Goal: Task Accomplishment & Management: Manage account settings

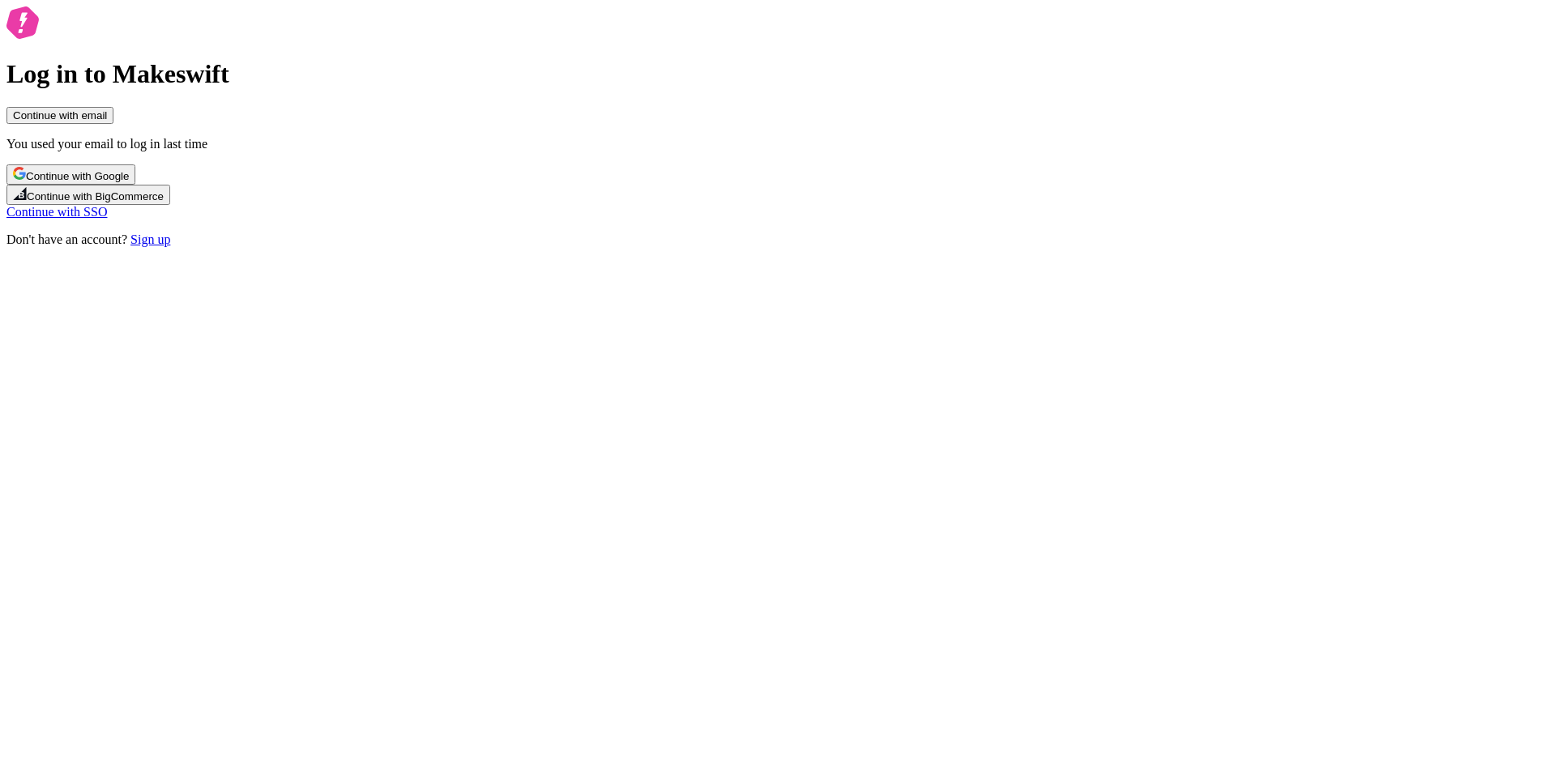
click at [371, 139] on div "Log in to Makeswift Continue with email You used your email to log in last time…" at bounding box center [777, 127] width 1542 height 241
click at [129, 182] on span "Continue with Google" at bounding box center [77, 176] width 103 height 12
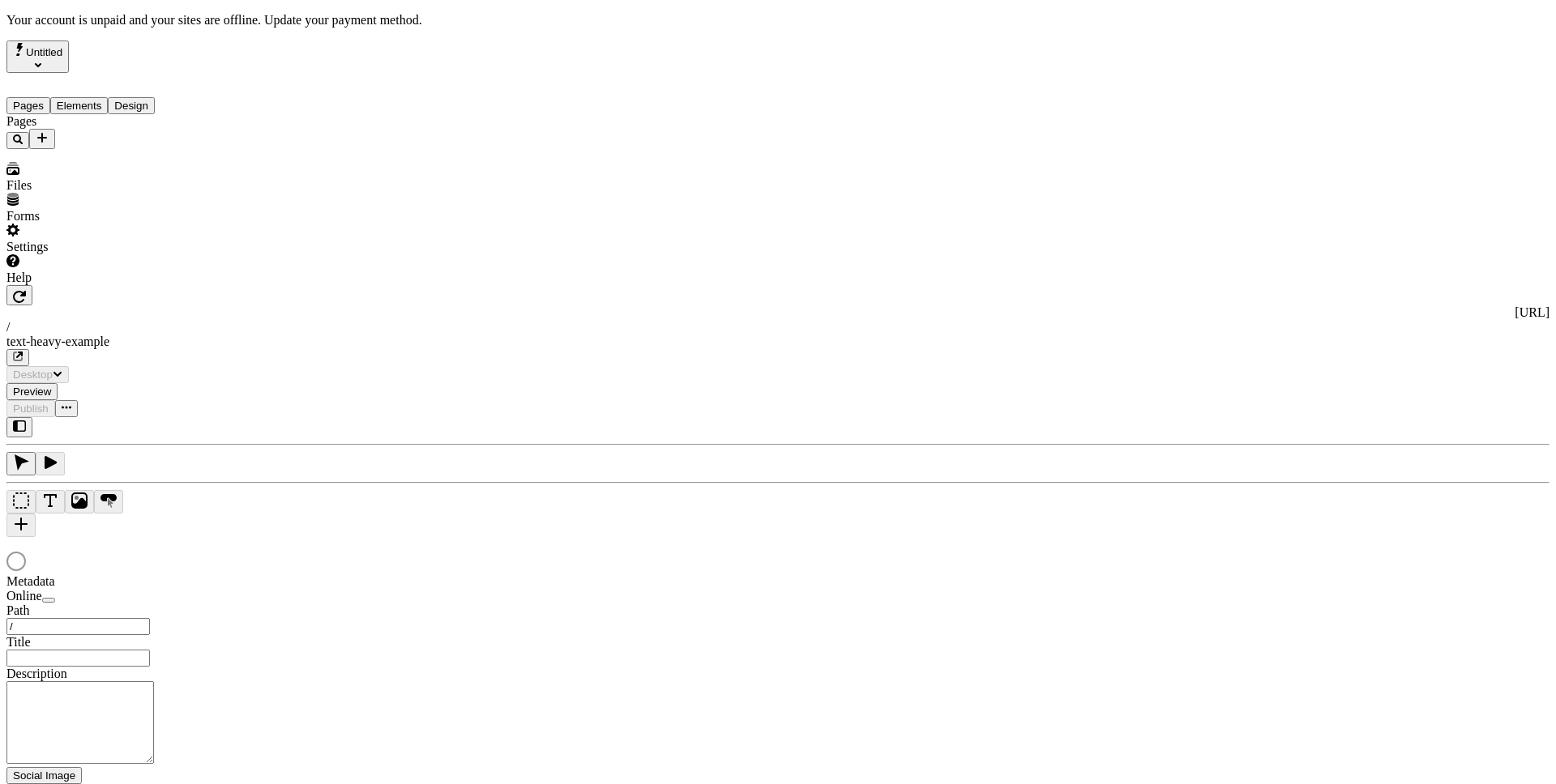
type input "/text-heavy-example"
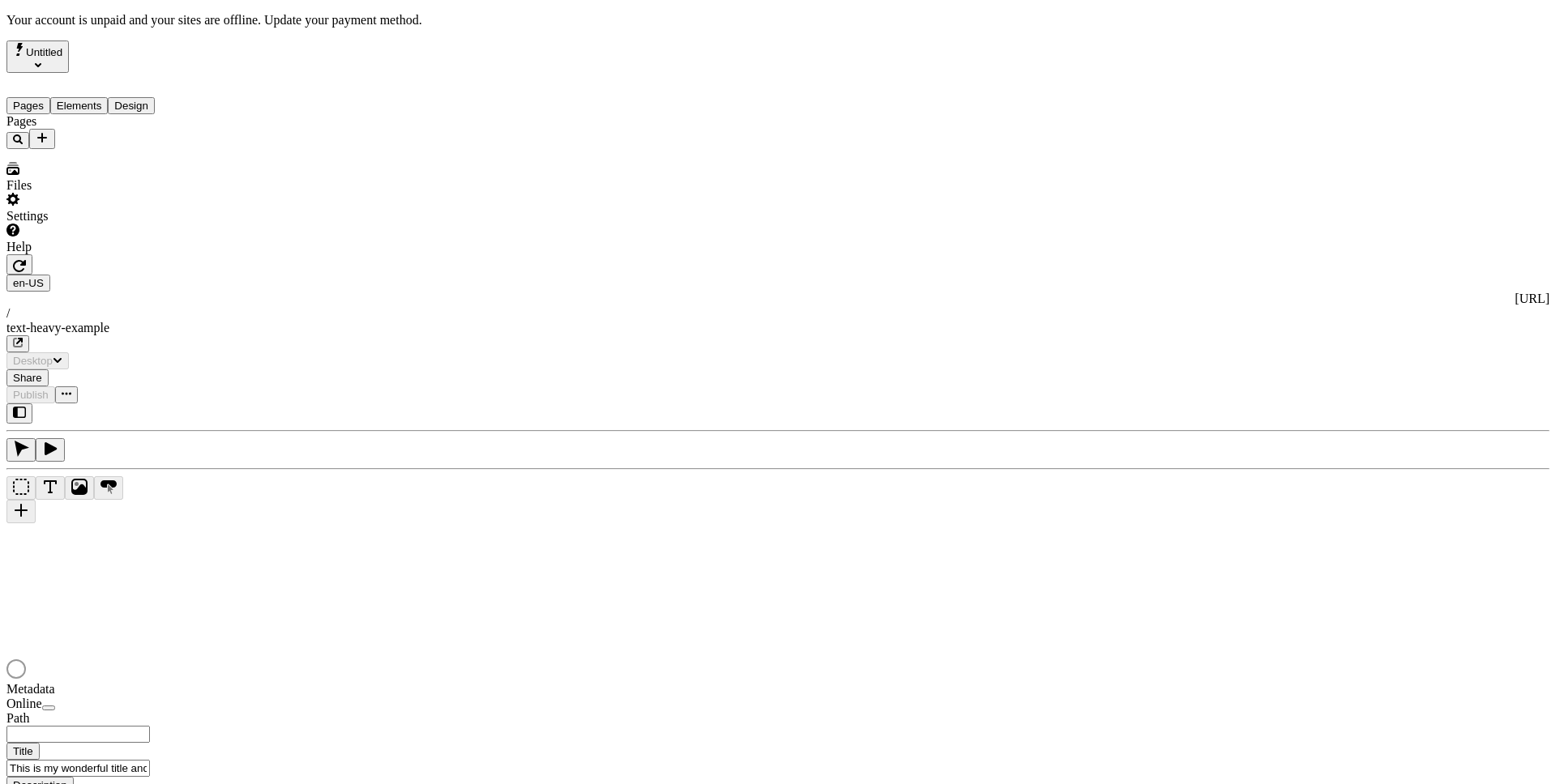
type input "/text-heavy-example"
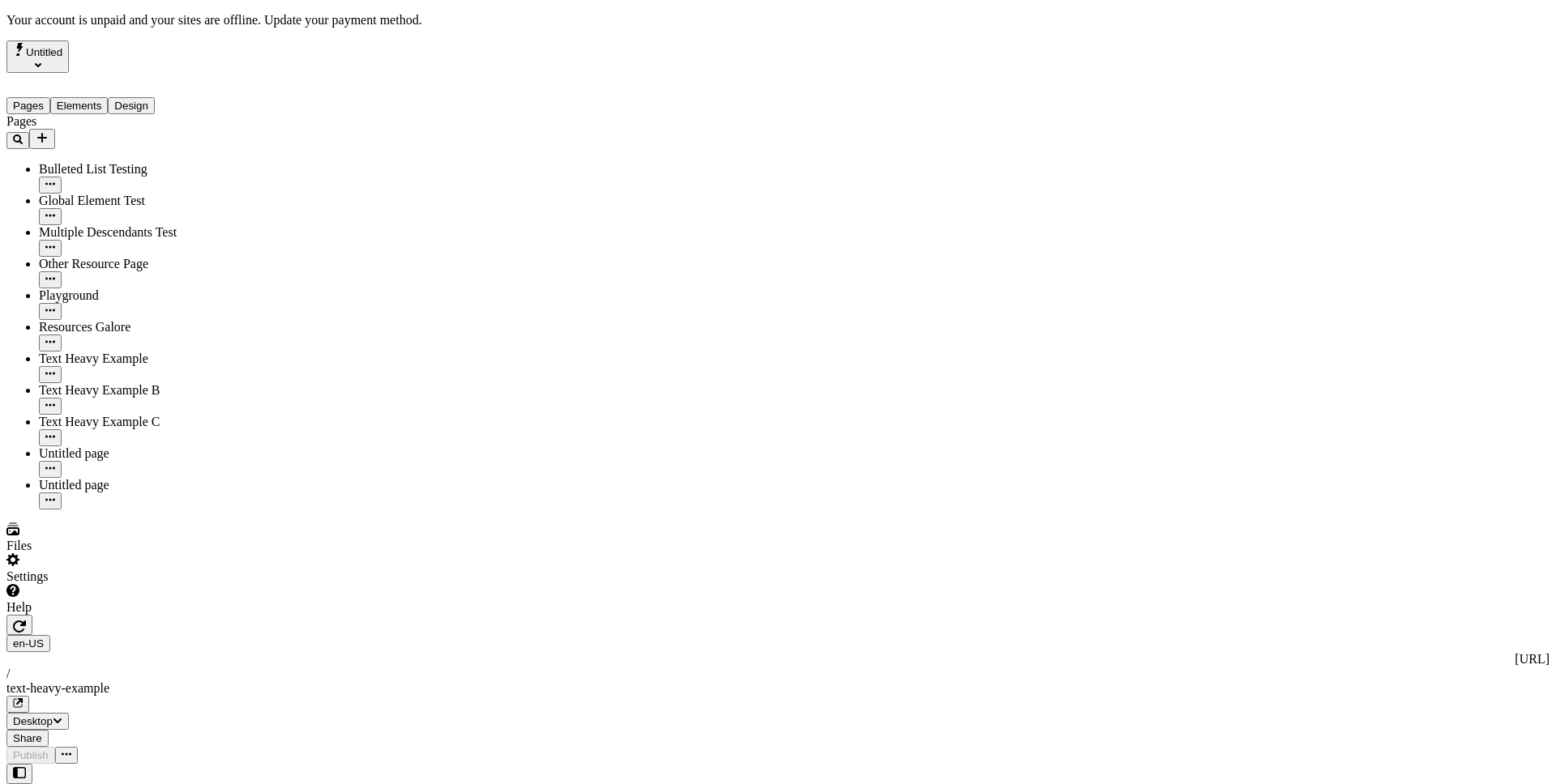
click at [159, 584] on div "Settings" at bounding box center [121, 569] width 230 height 31
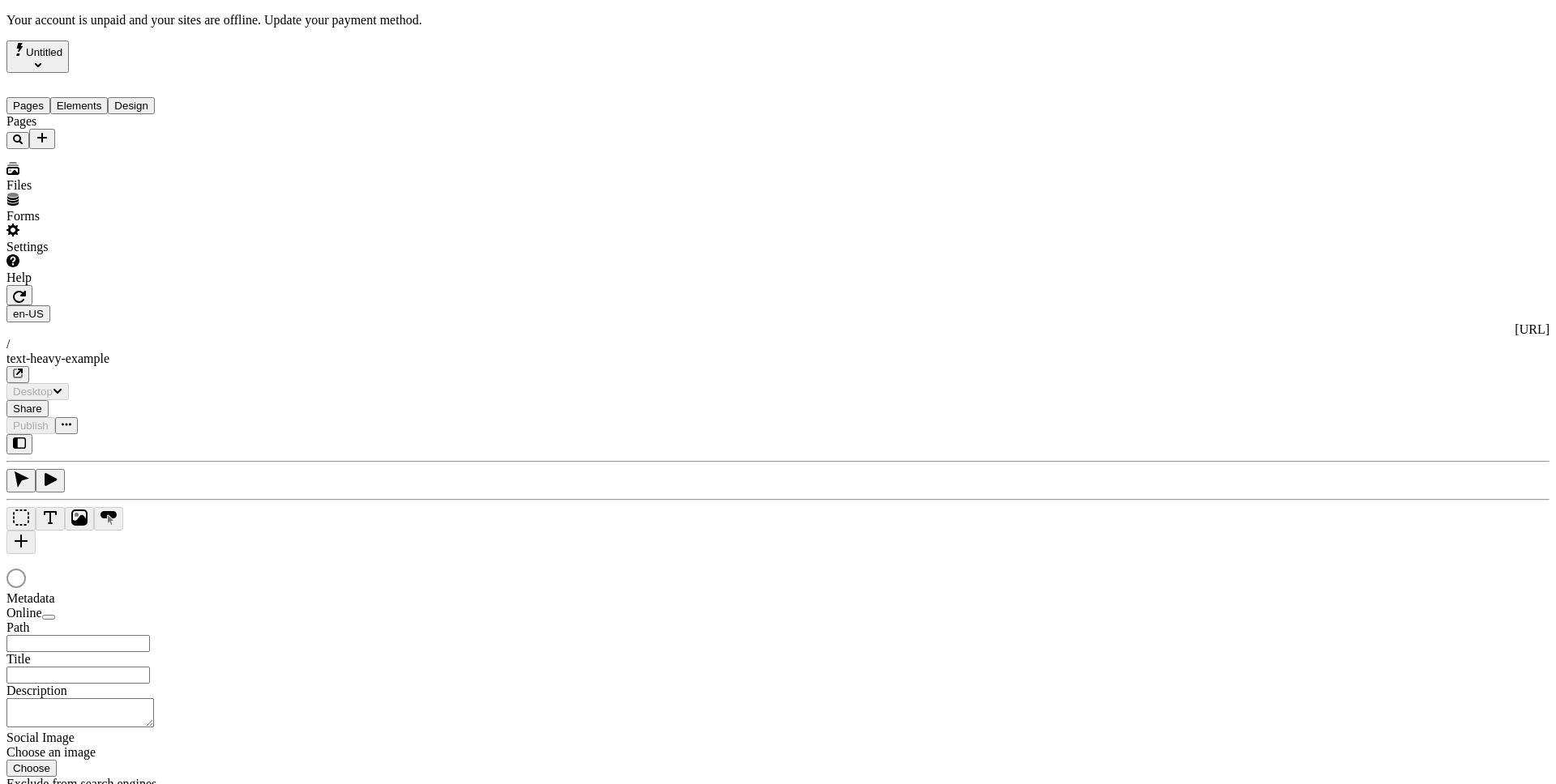
type input "This is my wonderful title and I'm proud of it."
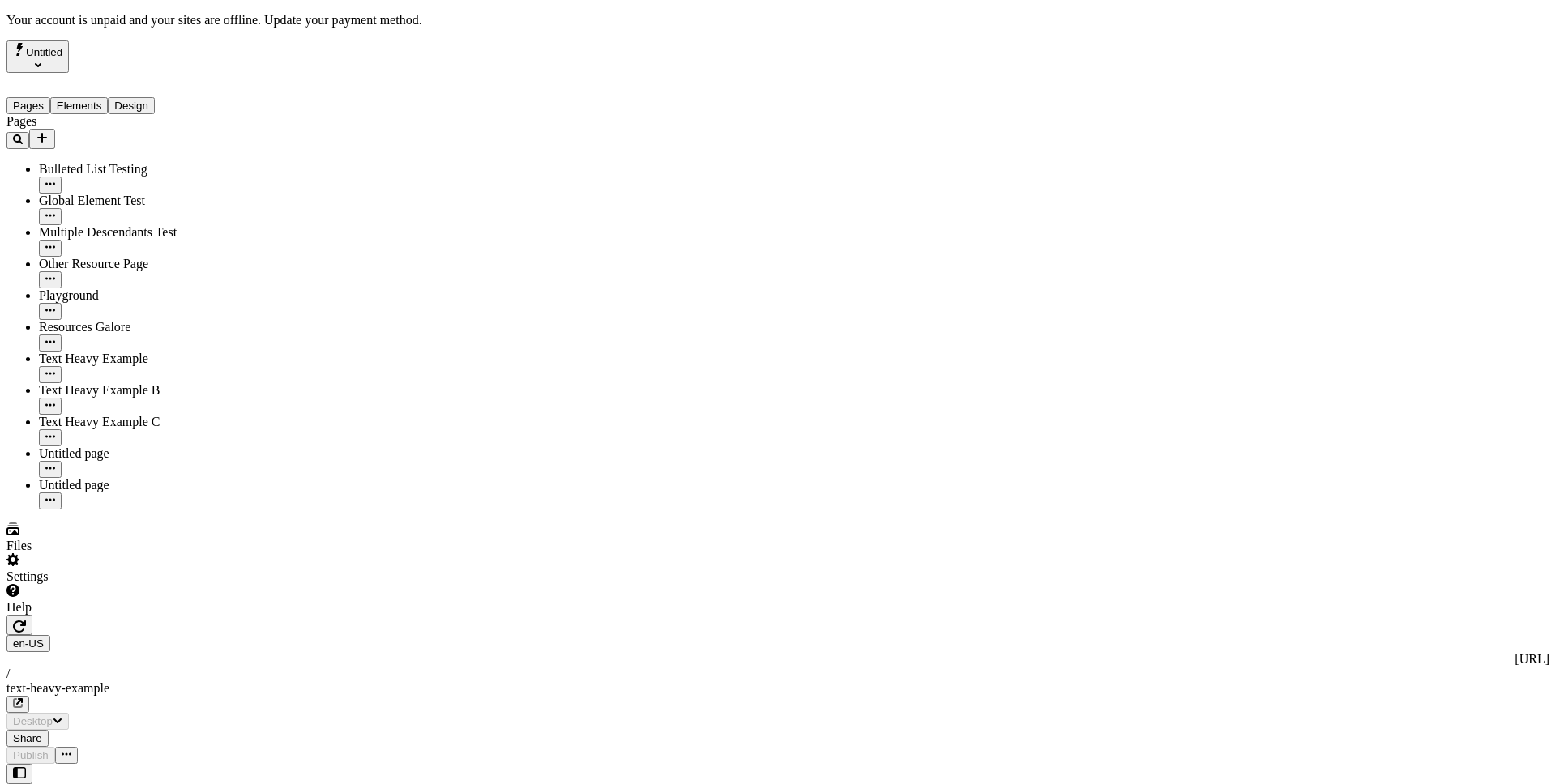
type input "/text-heavy-example"
click at [187, 584] on div "Settings" at bounding box center [121, 569] width 230 height 31
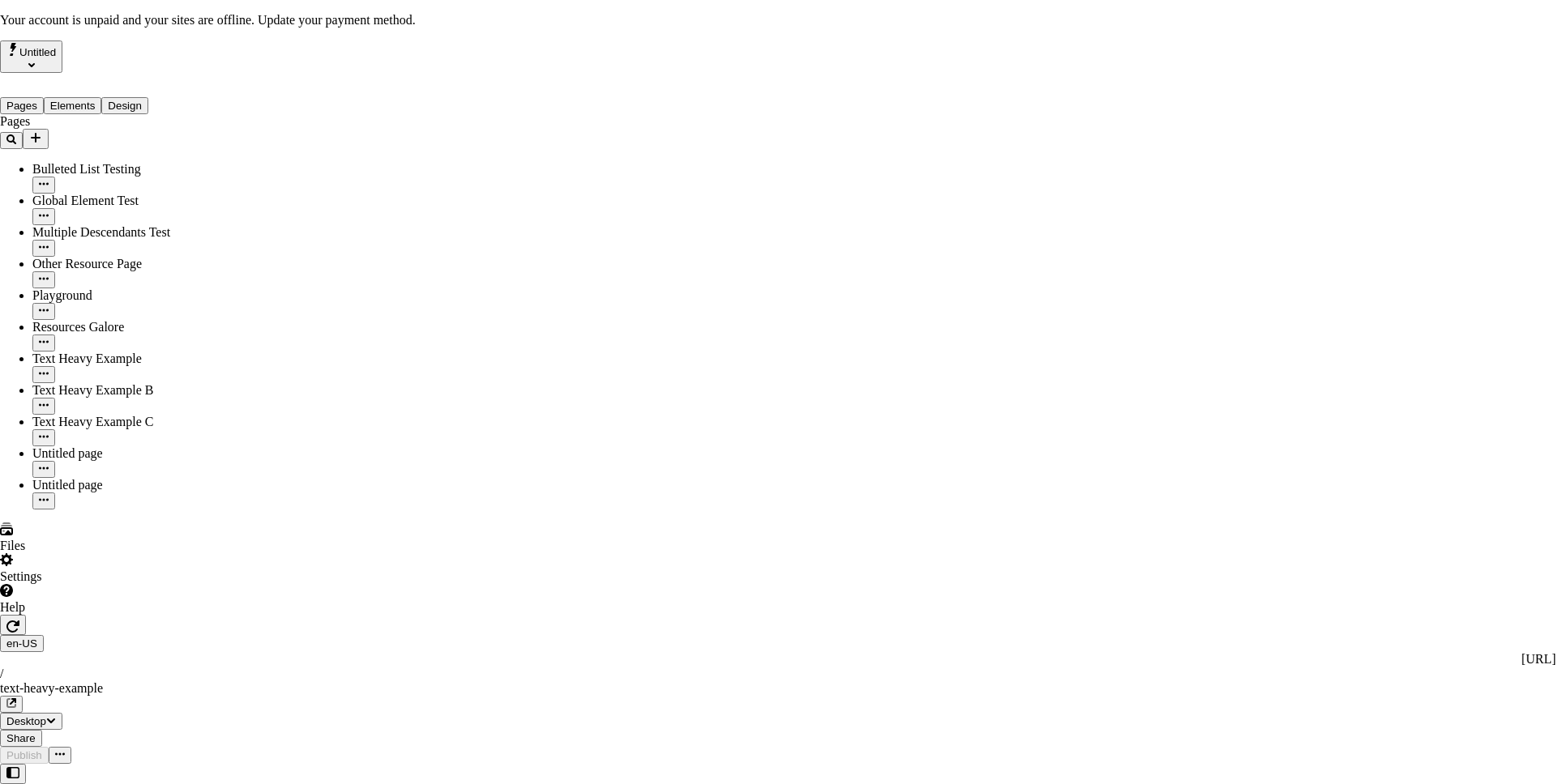
drag, startPoint x: 825, startPoint y: 569, endPoint x: 770, endPoint y: 577, distance: 55.6
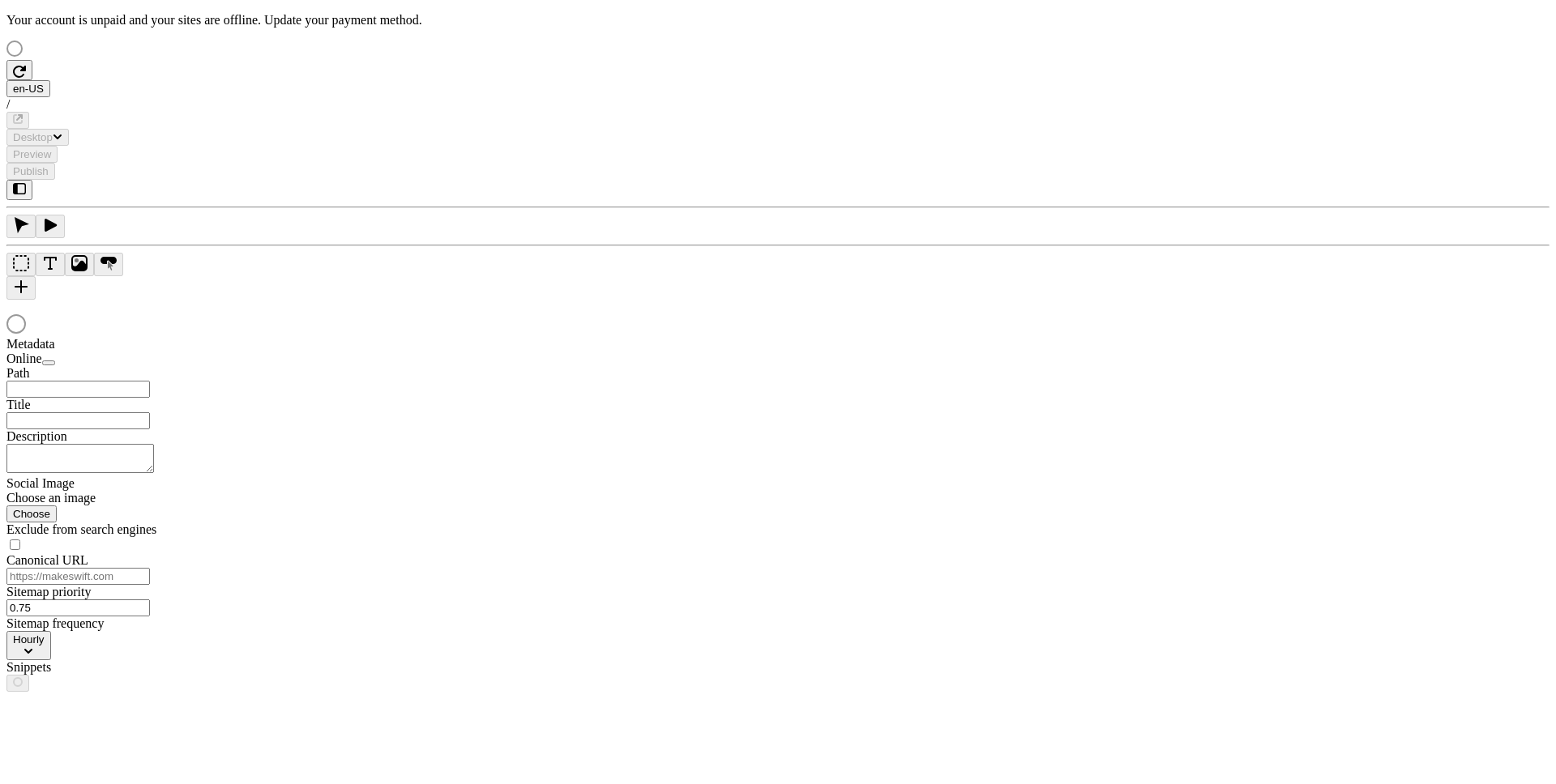
type input "This is my wonderful title and I'm proud of it."
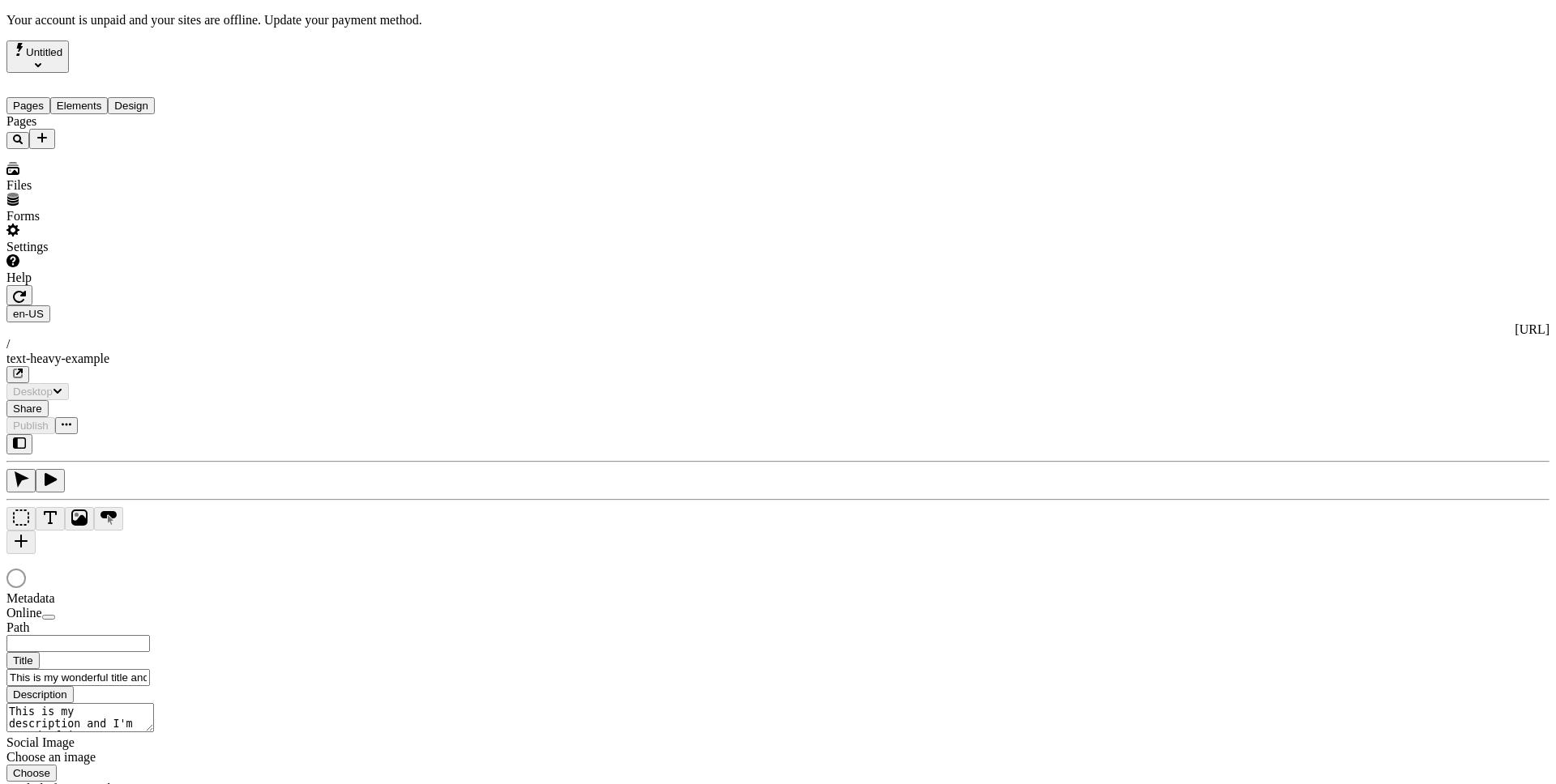
type input "/text-heavy-example"
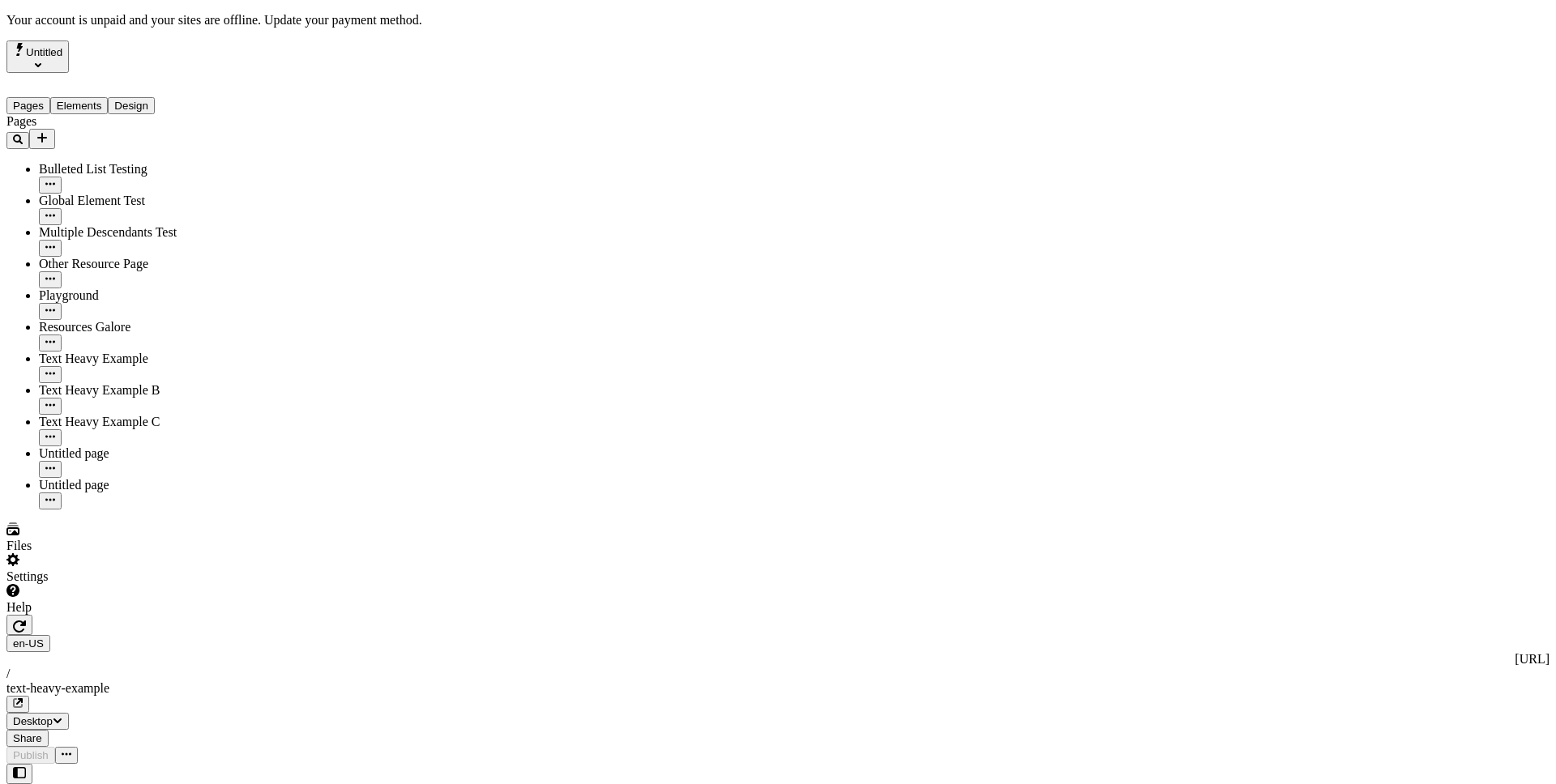
click at [171, 584] on div "Settings" at bounding box center [121, 569] width 230 height 31
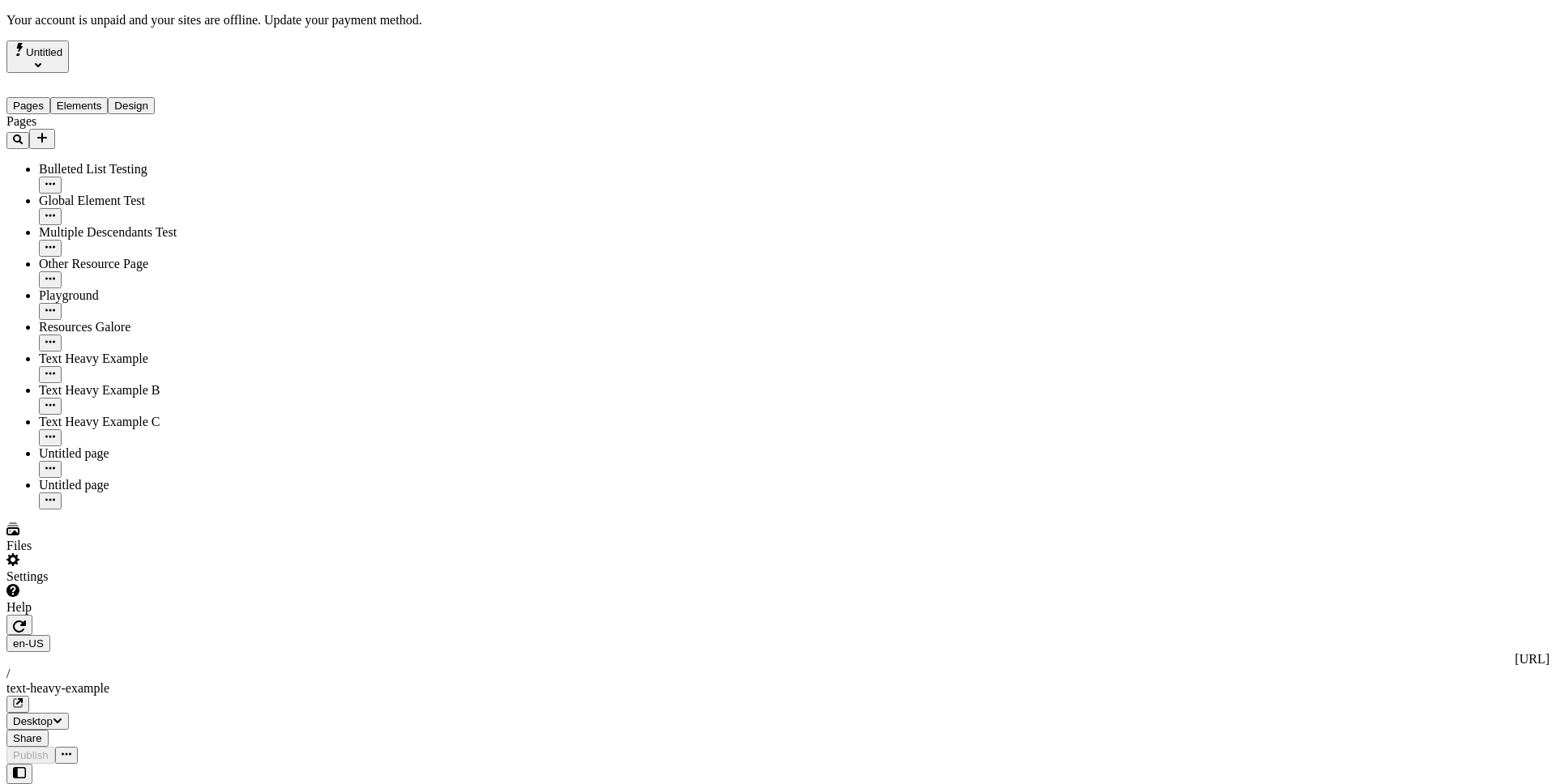
click at [159, 584] on div "Settings" at bounding box center [121, 569] width 230 height 31
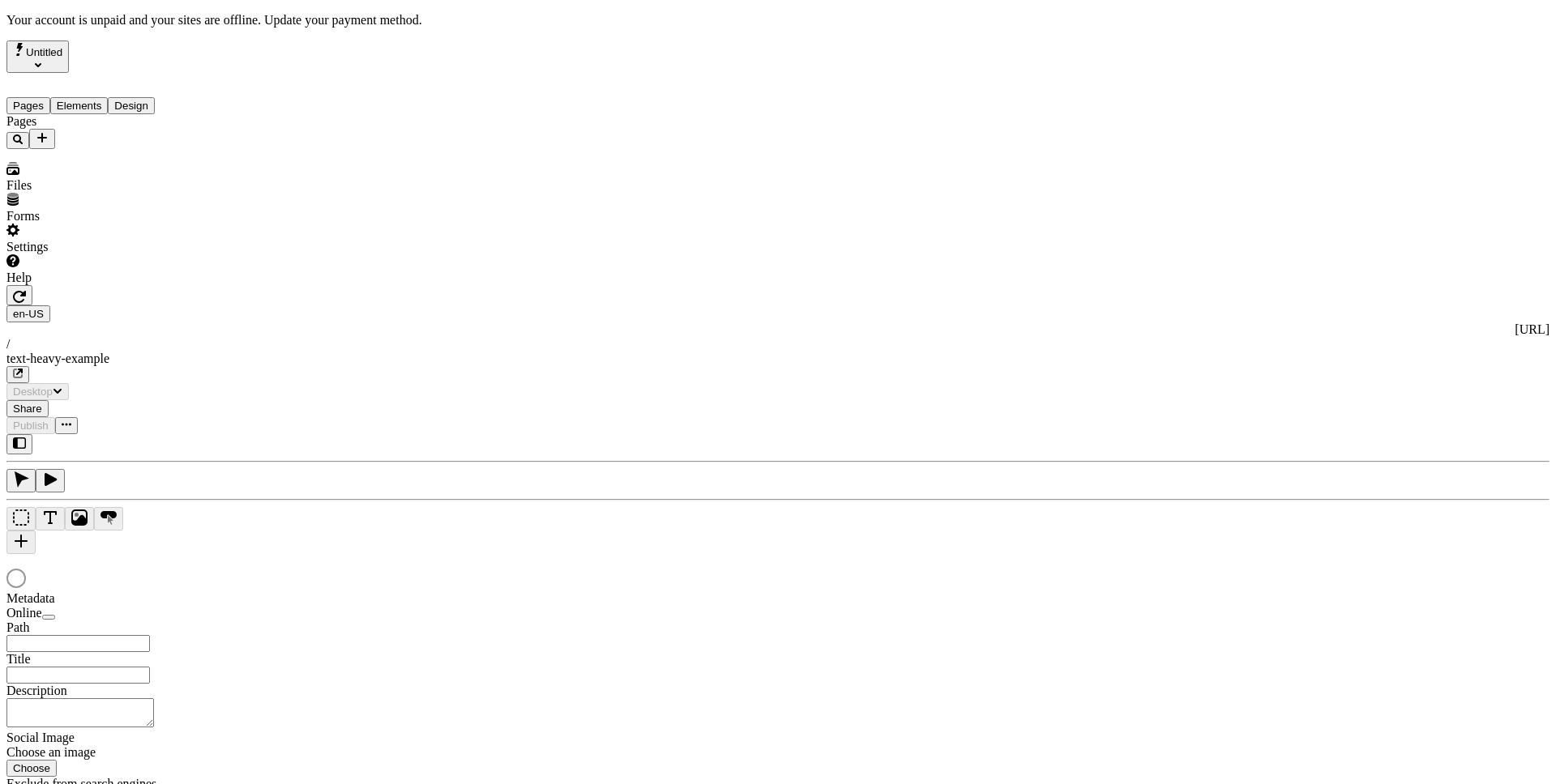
type input "This is my wonderful title and I'm proud of it."
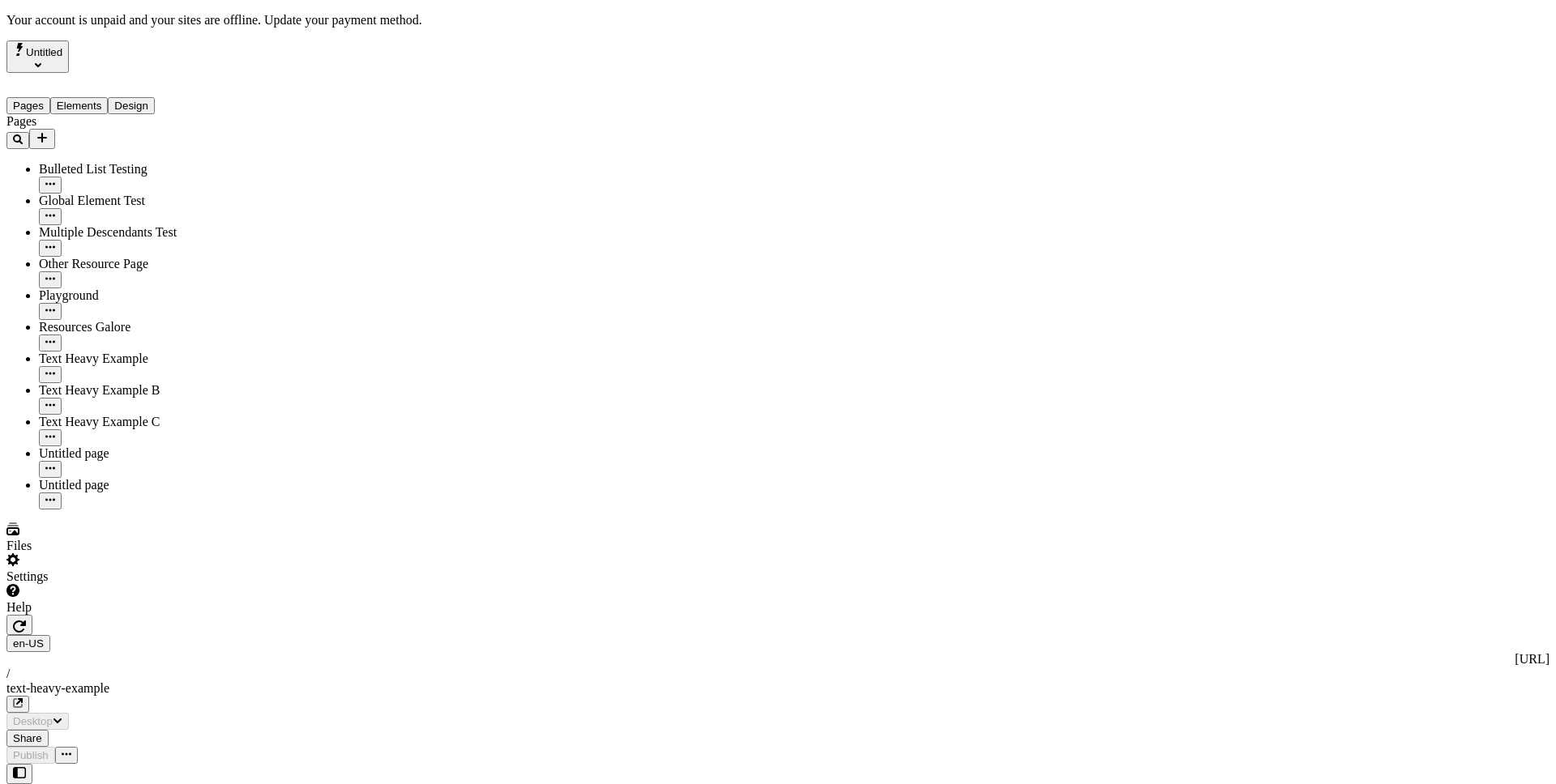
type input "/text-heavy-example"
click at [171, 584] on div "Settings" at bounding box center [121, 569] width 230 height 31
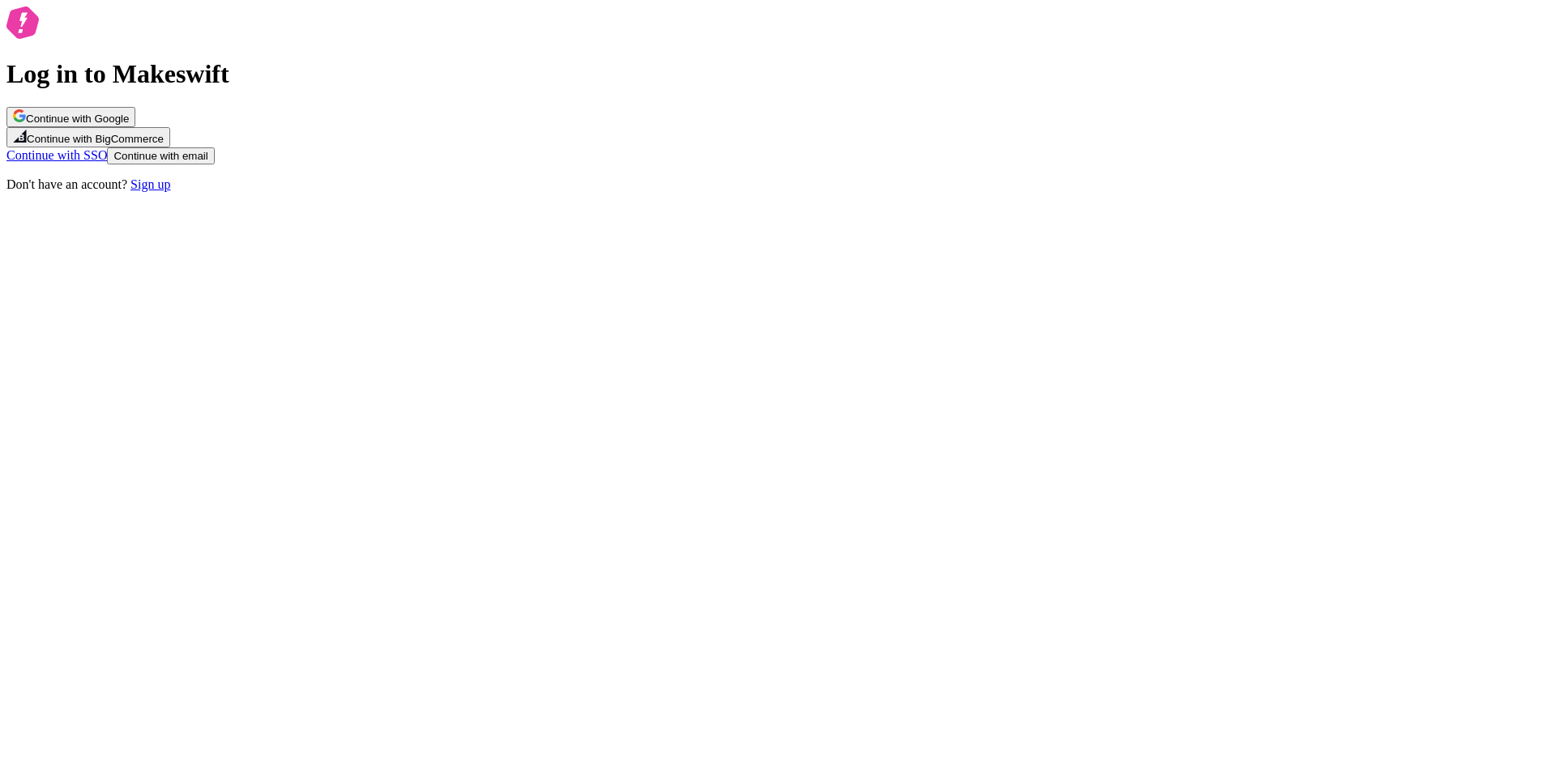
click at [529, 192] on div "Log in to Makeswift Continue with Google Continue with BigCommerce Continue wit…" at bounding box center [777, 98] width 1542 height 185
click at [135, 127] on button "Continue with Google" at bounding box center [70, 117] width 129 height 20
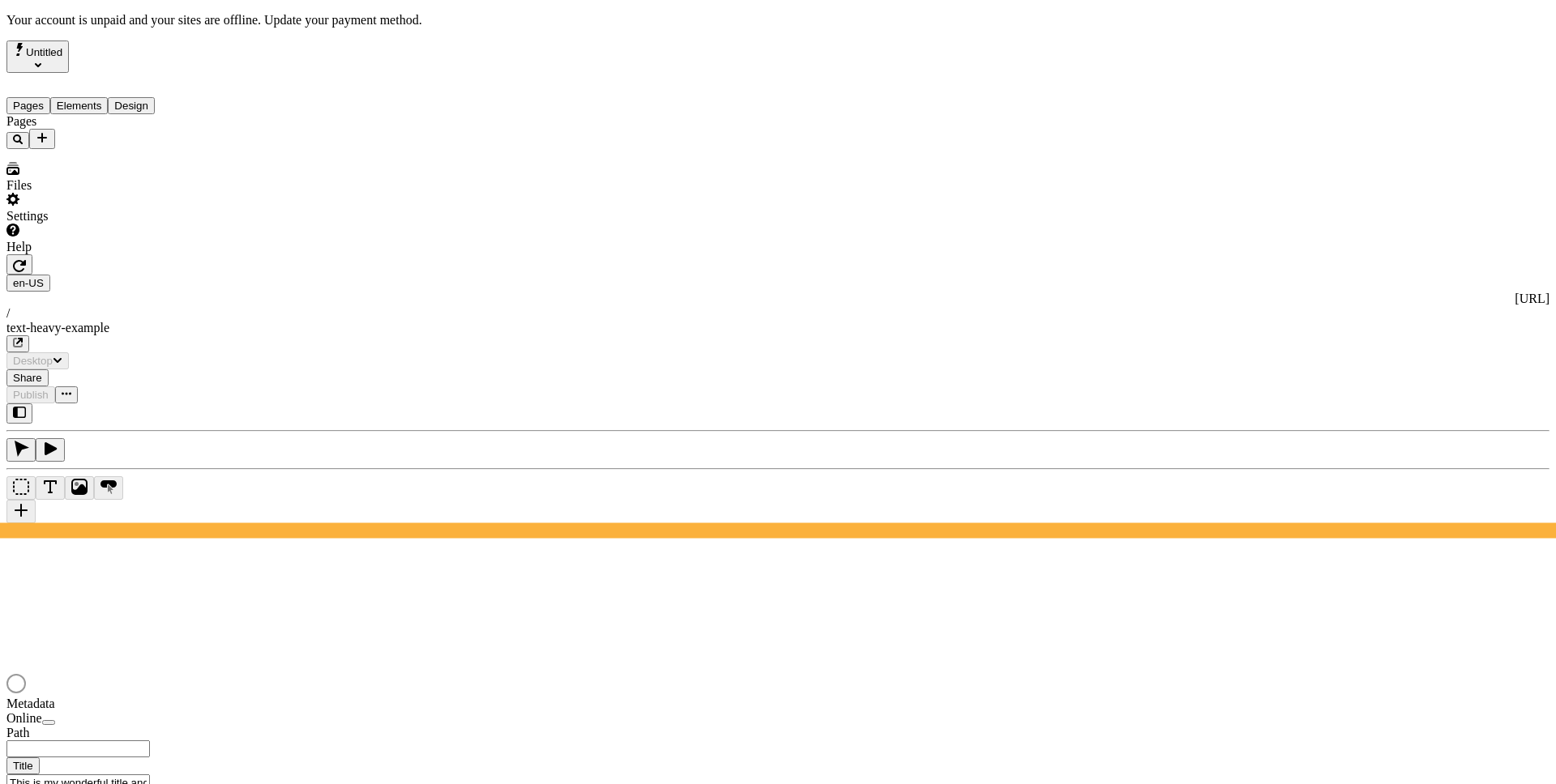
type input "/text-heavy-example"
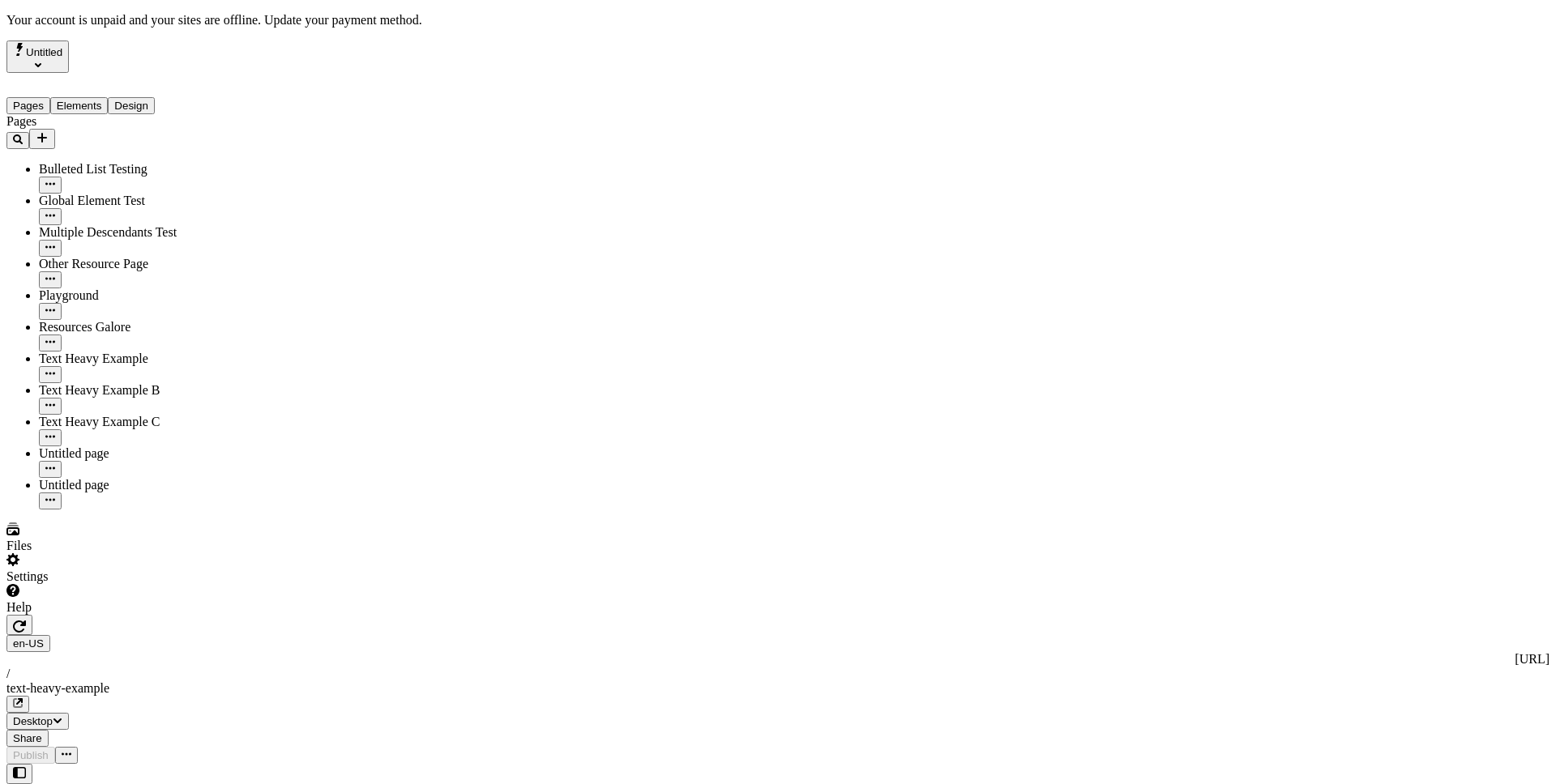
click at [137, 584] on div "Settings" at bounding box center [103, 569] width 194 height 31
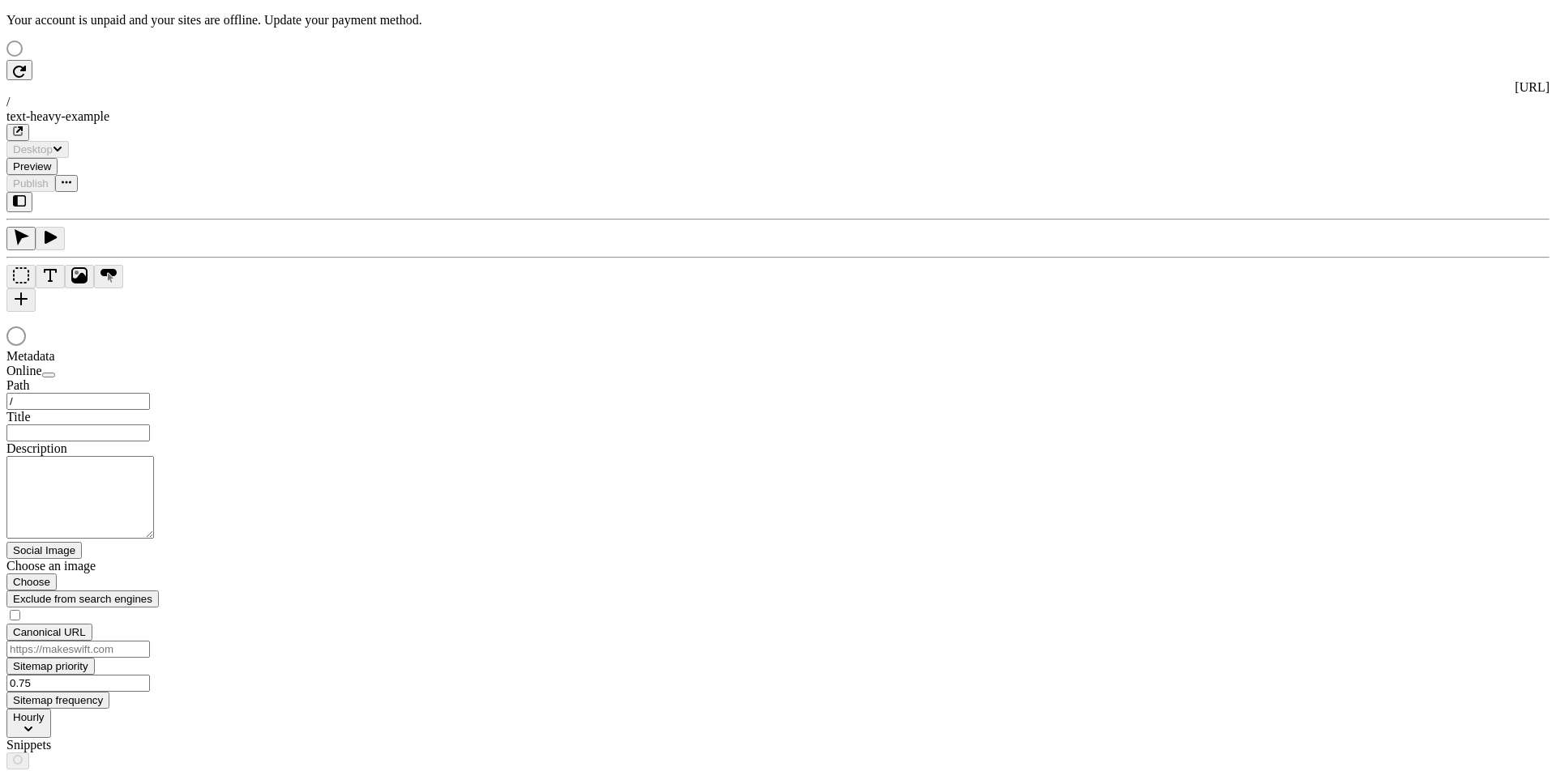
type input "This is my wonderful title and I'm proud of it."
type input "/text-heavy-example"
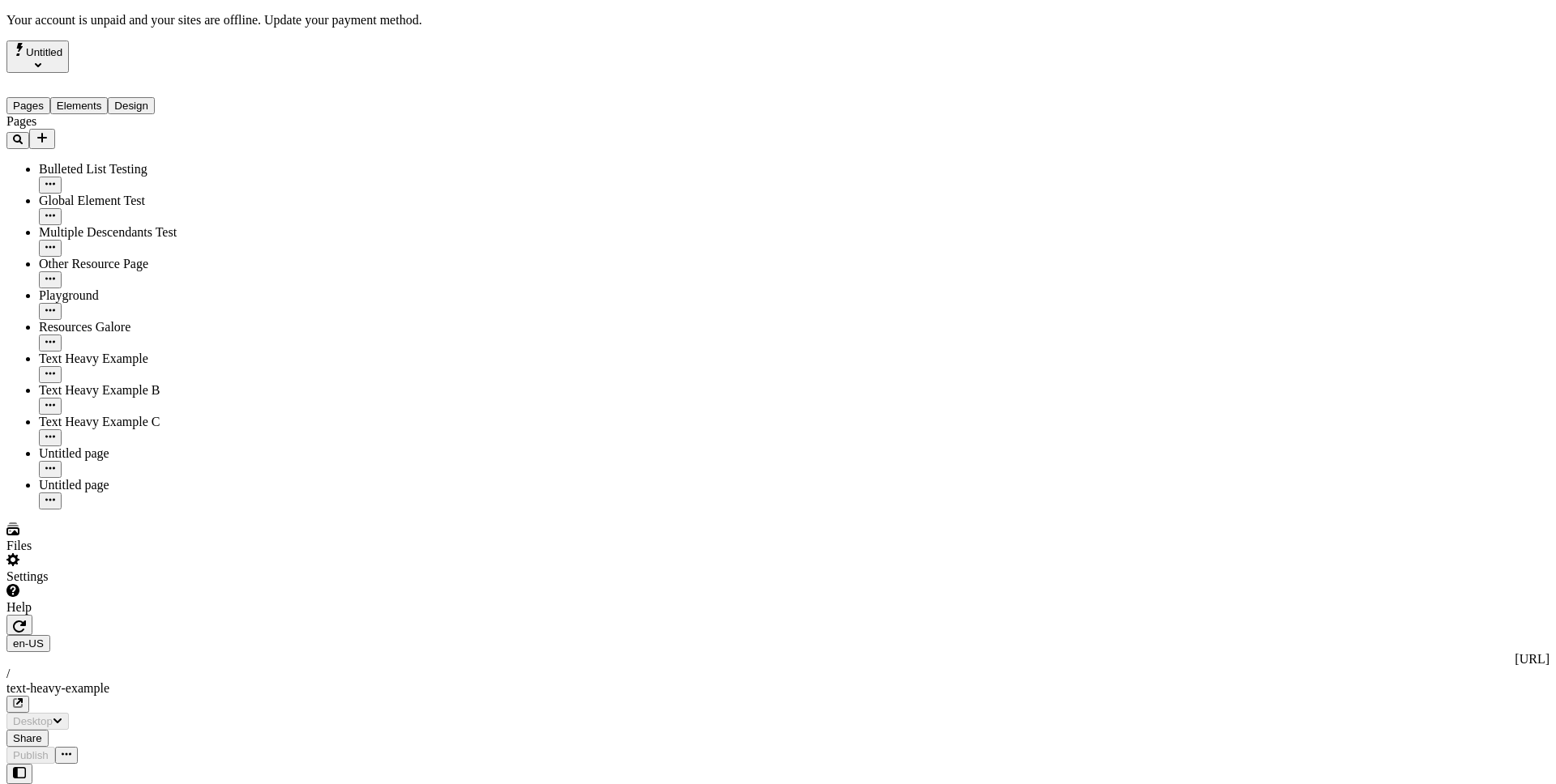
type input "/text-heavy-example"
click at [134, 584] on div "Settings" at bounding box center [103, 569] width 194 height 31
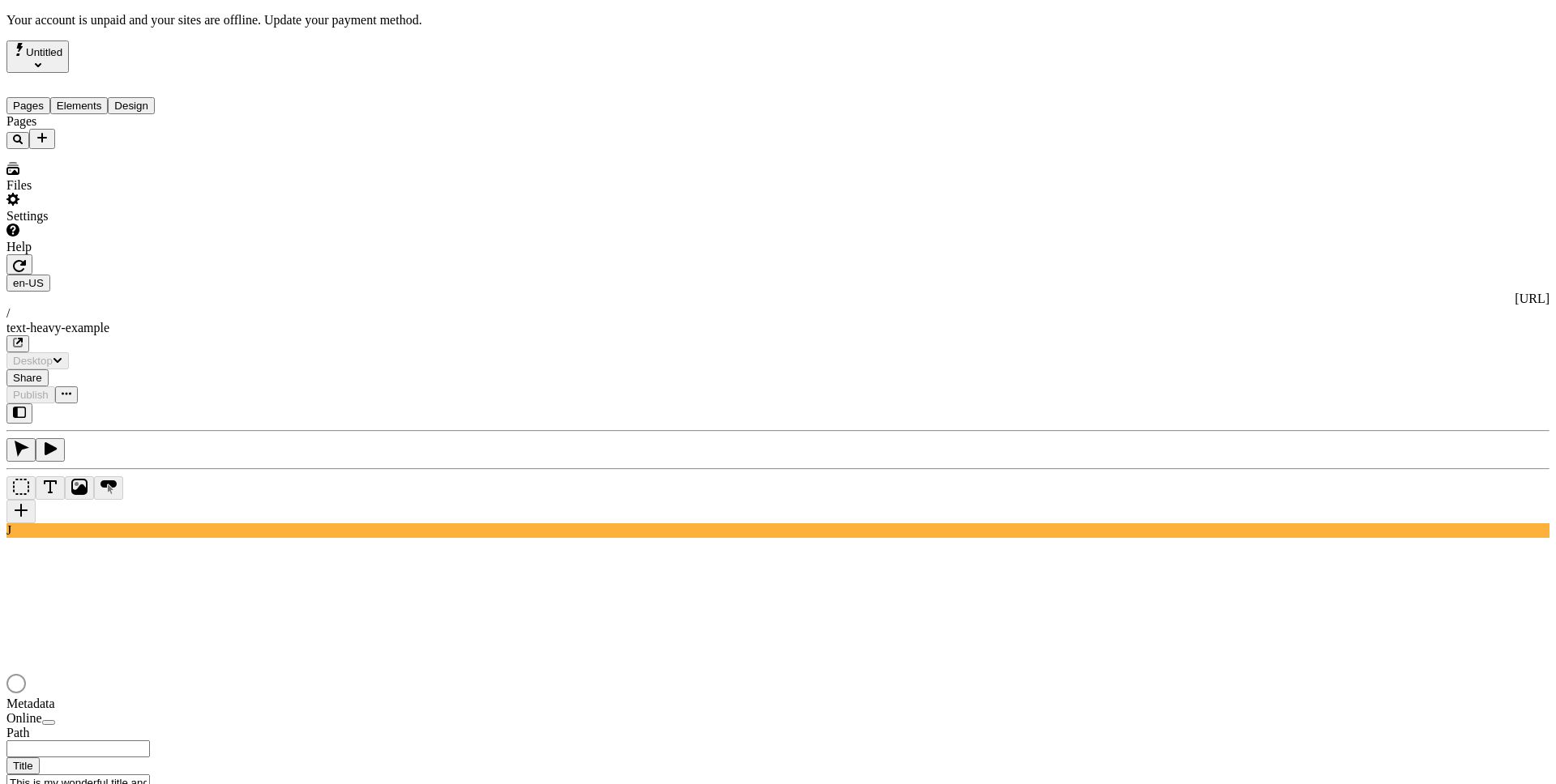
type input "/text-heavy-example"
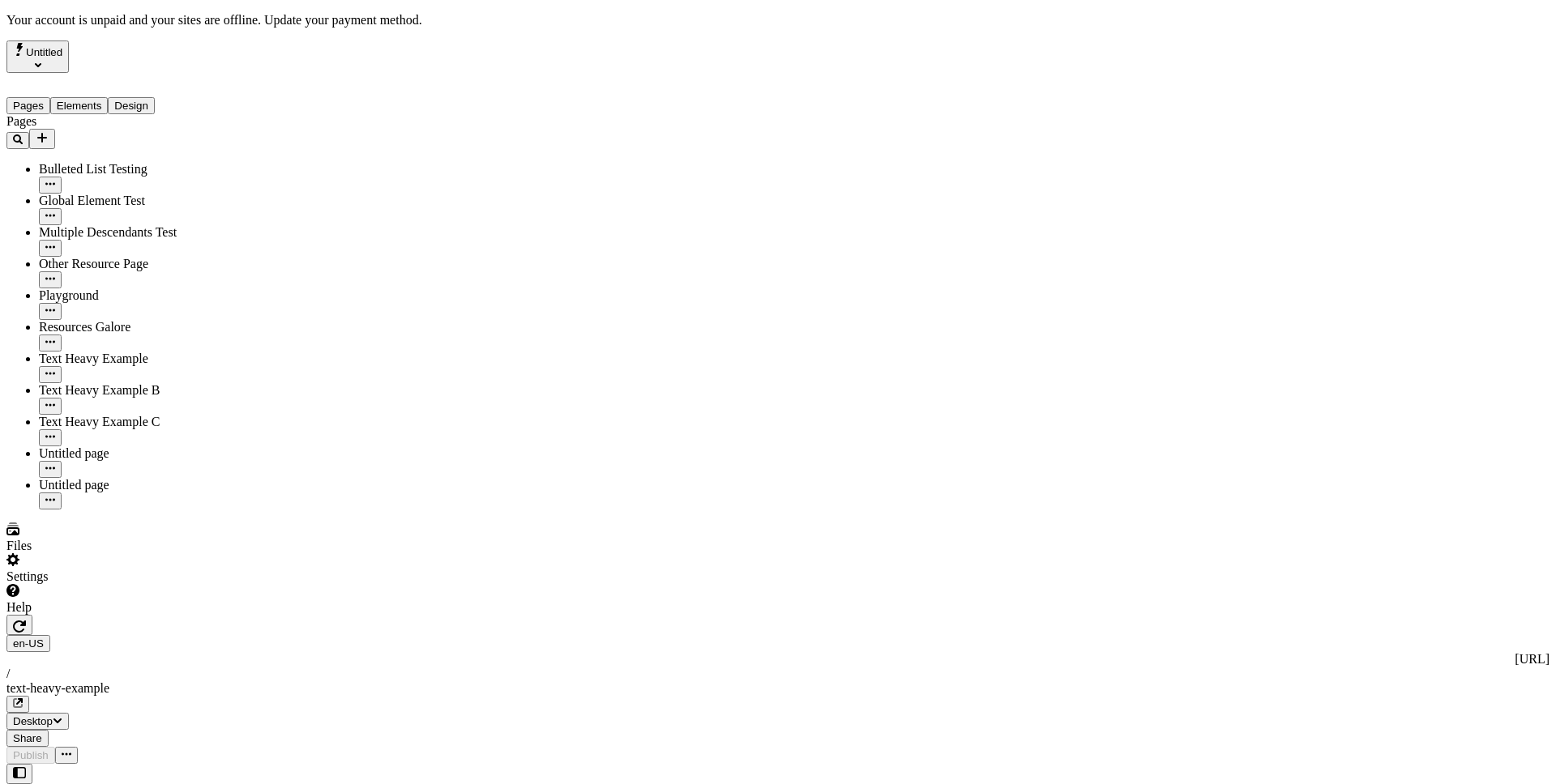
click at [145, 584] on div "Settings" at bounding box center [103, 569] width 194 height 31
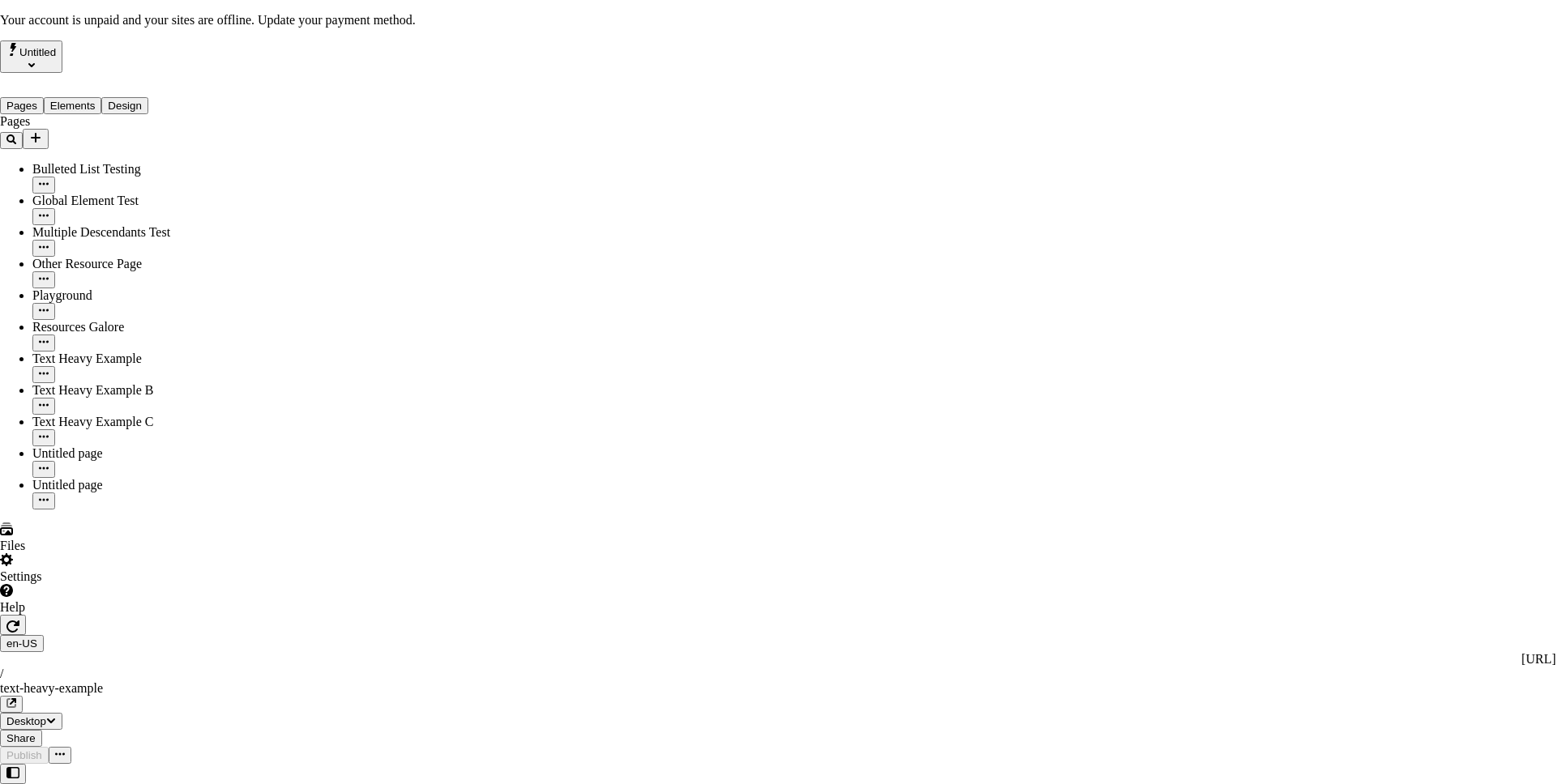
drag, startPoint x: 898, startPoint y: 230, endPoint x: 921, endPoint y: 235, distance: 23.5
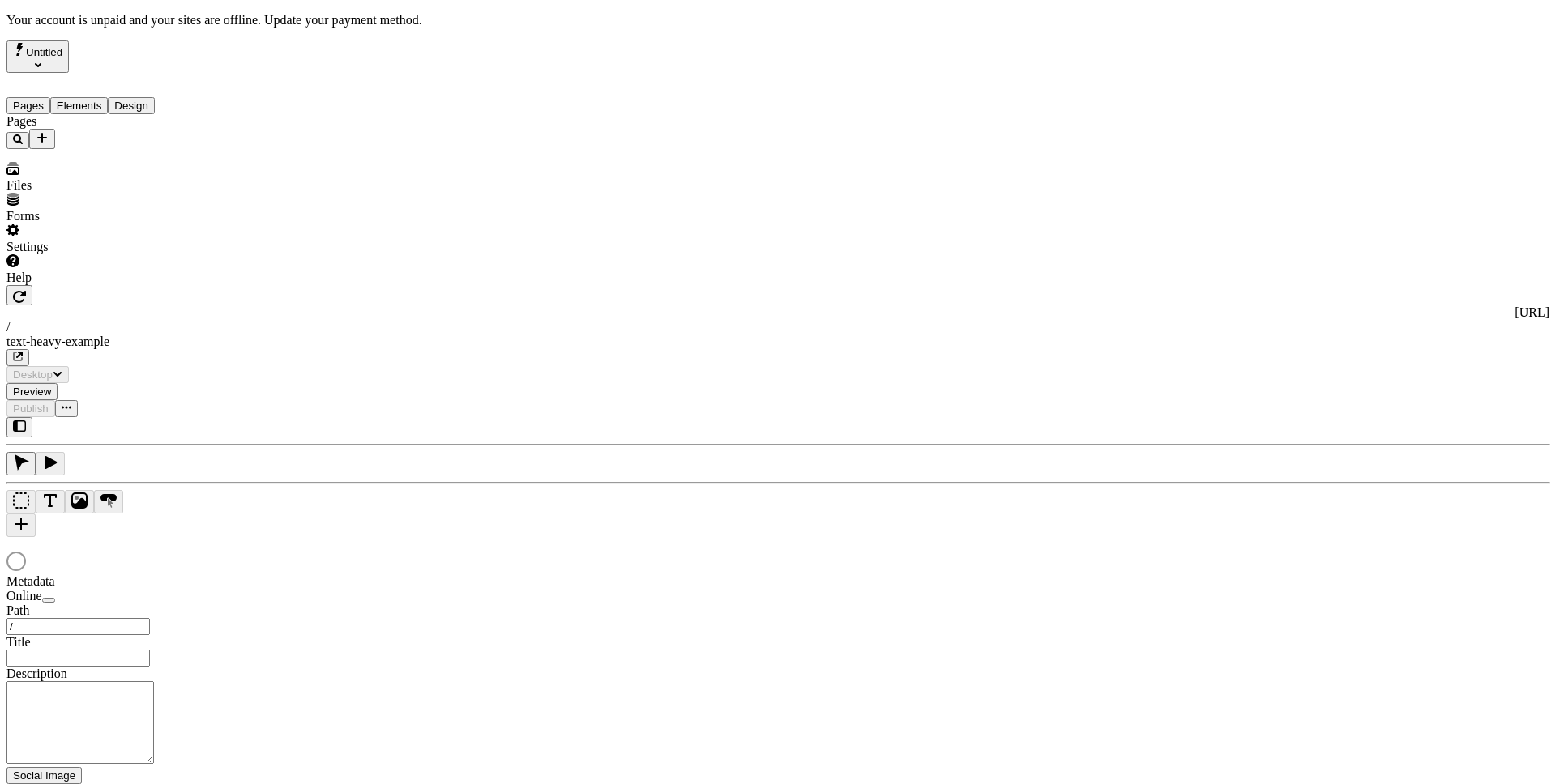
type input "/text-heavy-example"
type input "This is my wonderful title and I'm proud of it."
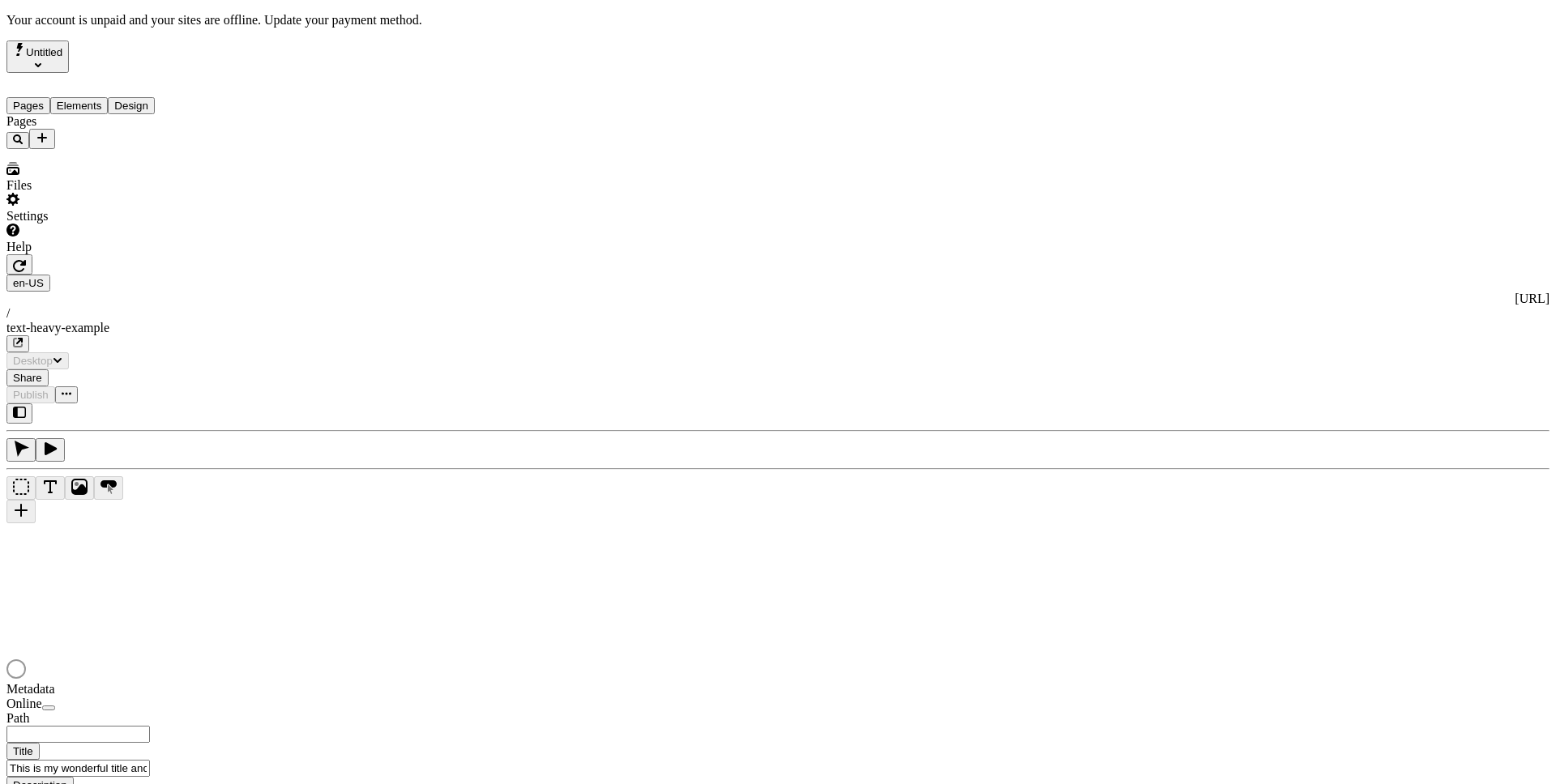
type input "/text-heavy-example"
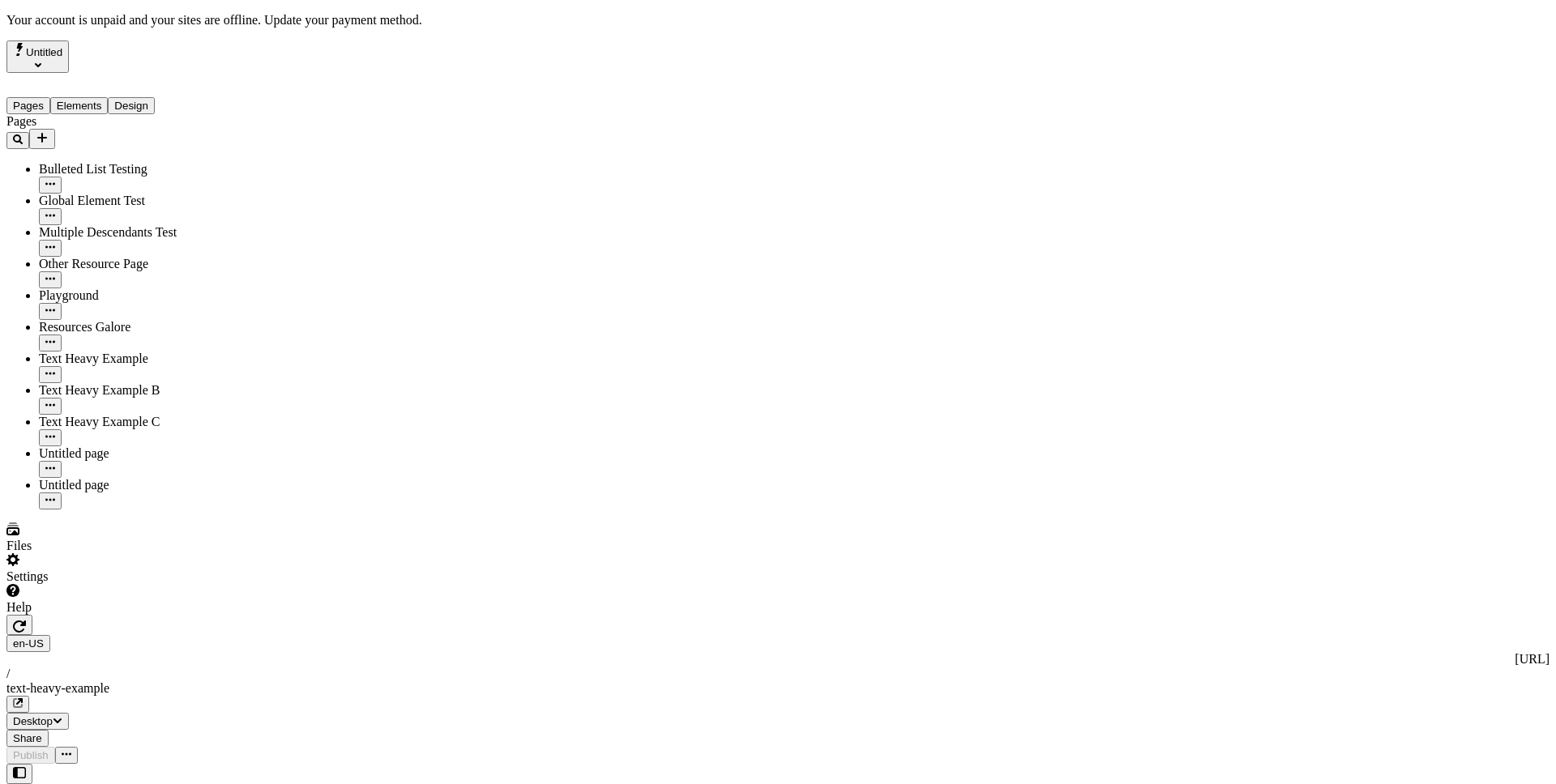
click at [146, 584] on div "Settings" at bounding box center [103, 569] width 194 height 31
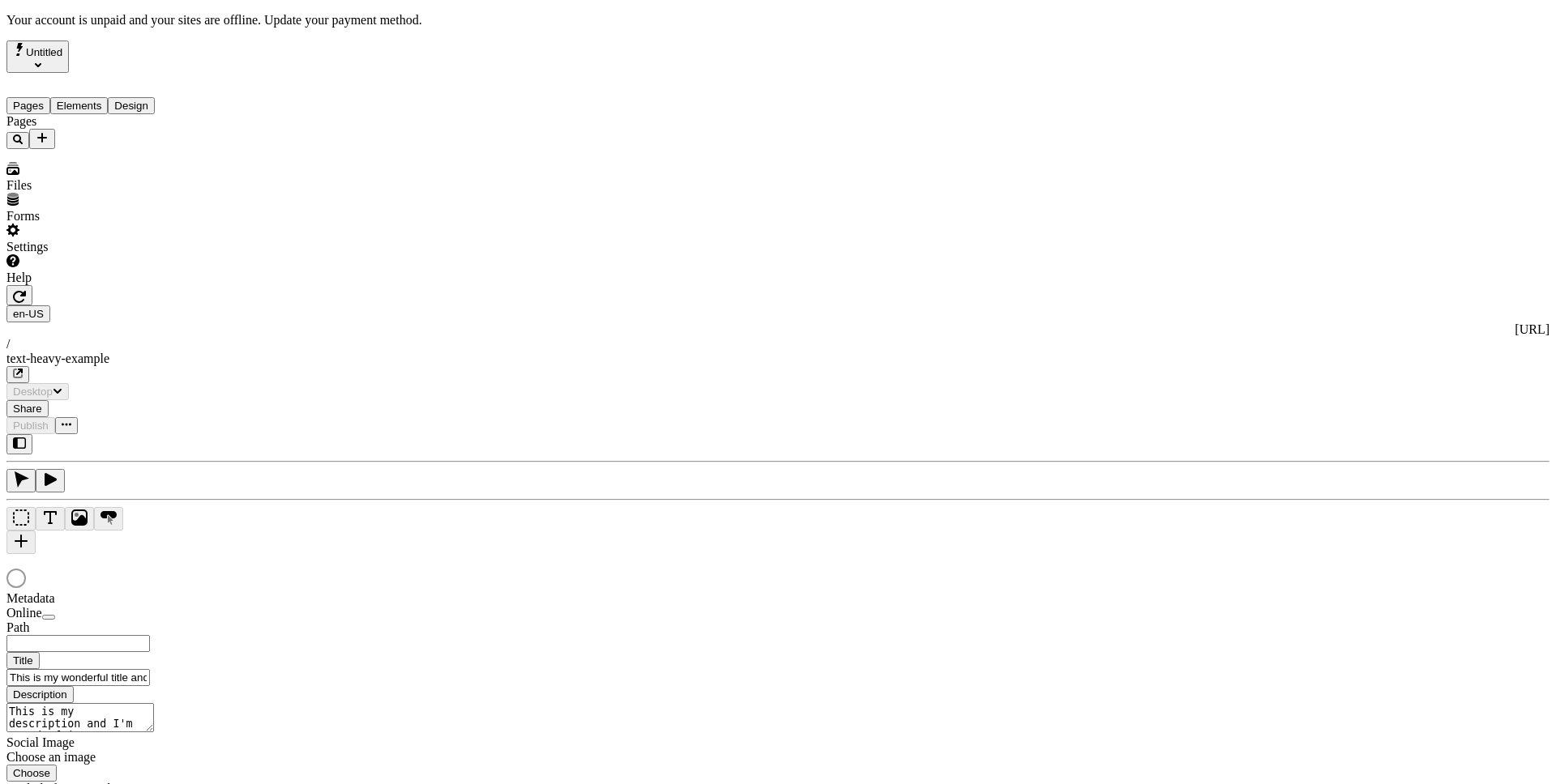
type input "/text-heavy-example"
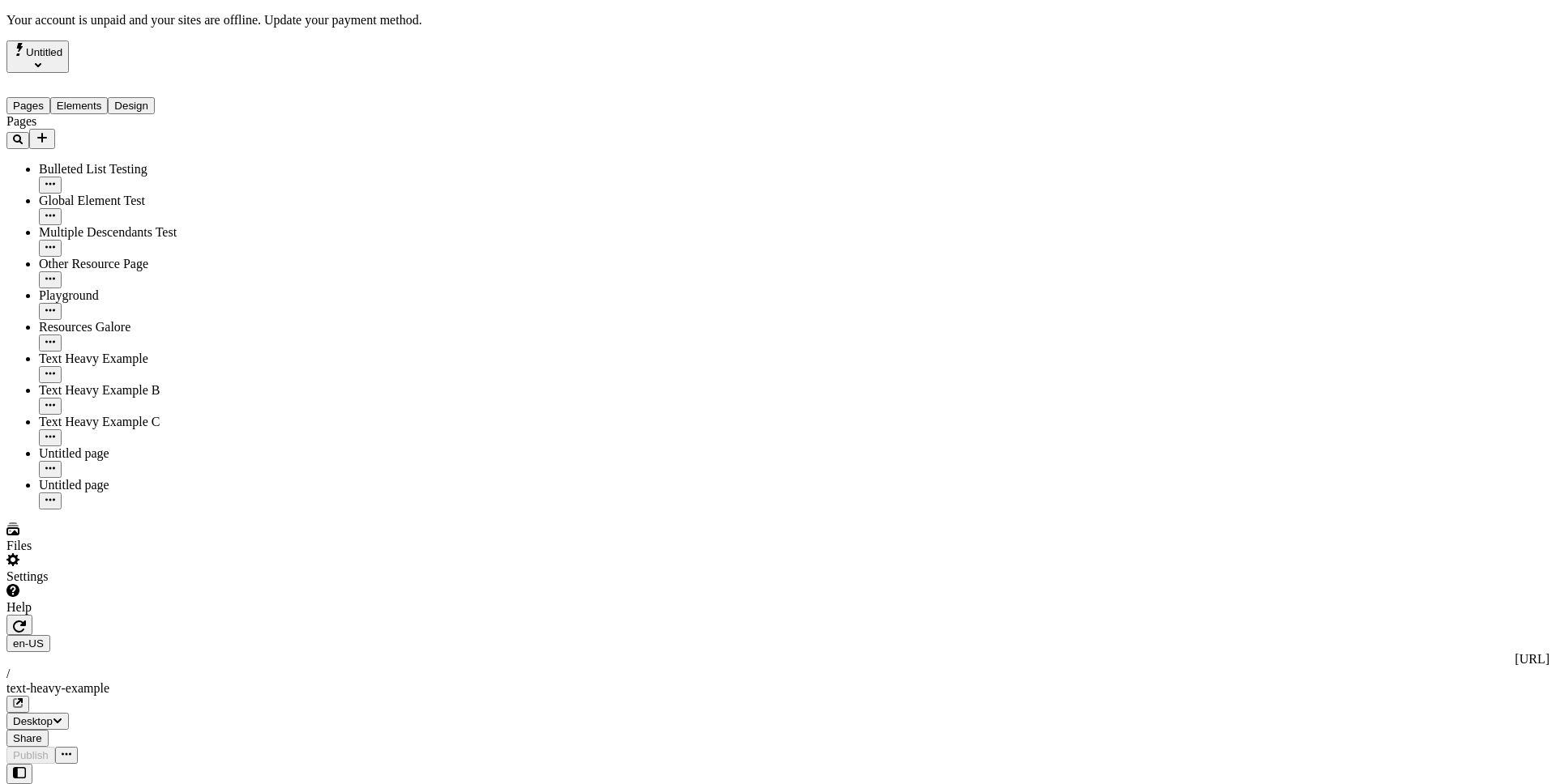
click at [147, 584] on div "Settings" at bounding box center [103, 569] width 194 height 31
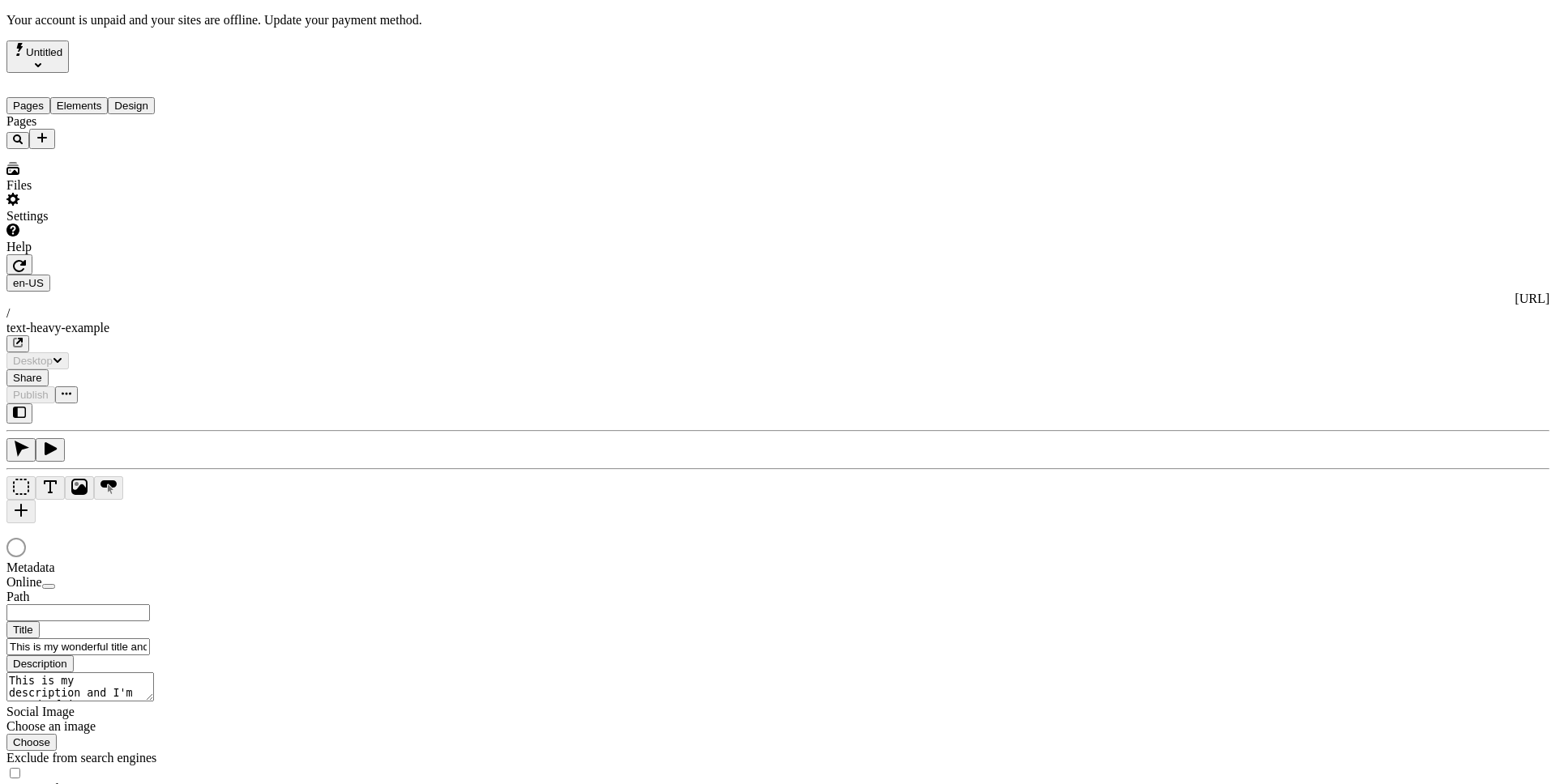
type input "/text-heavy-example"
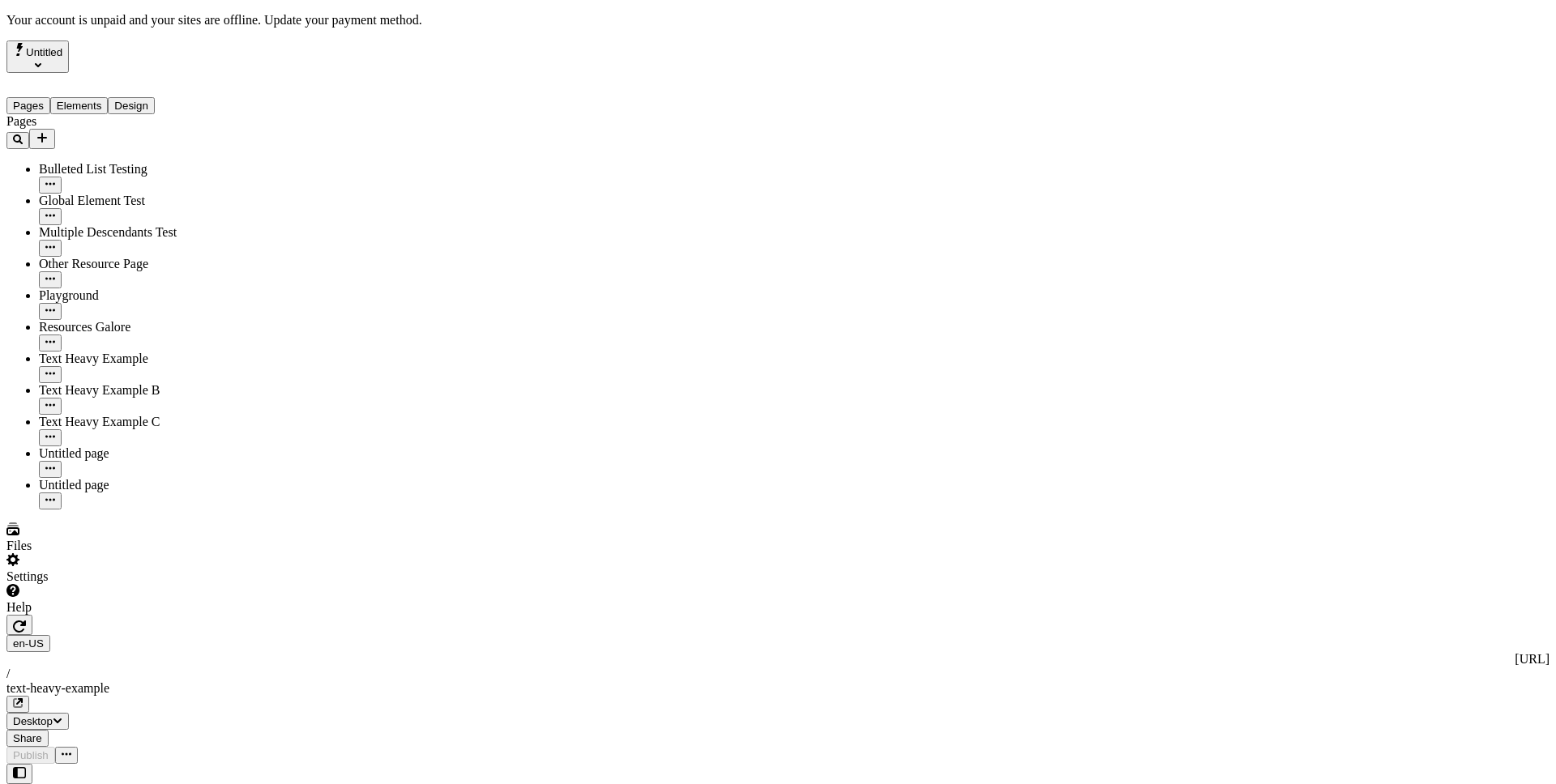
click at [150, 584] on div "Settings" at bounding box center [103, 569] width 194 height 31
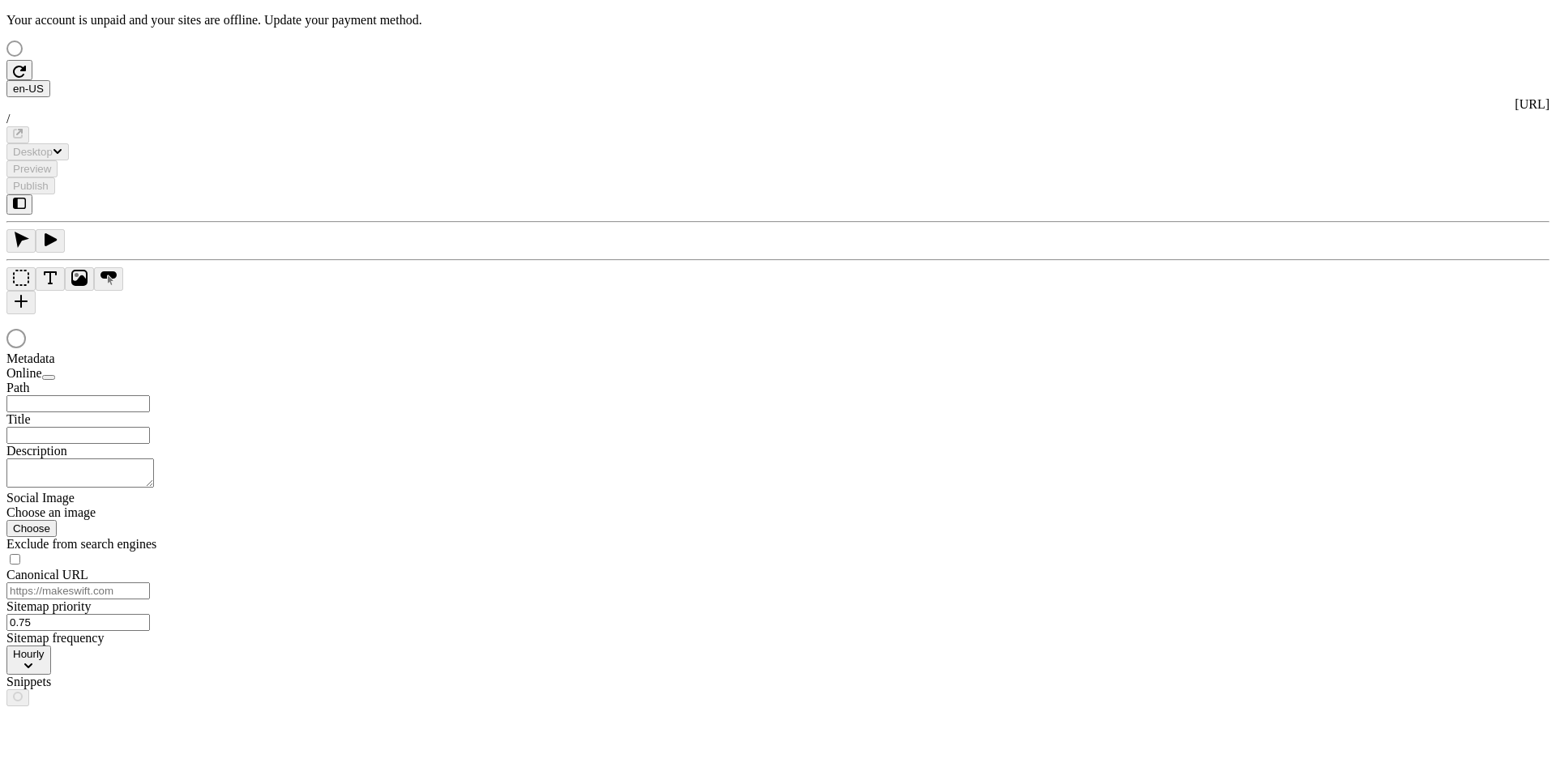
type input "This is my wonderful title and I'm proud of it."
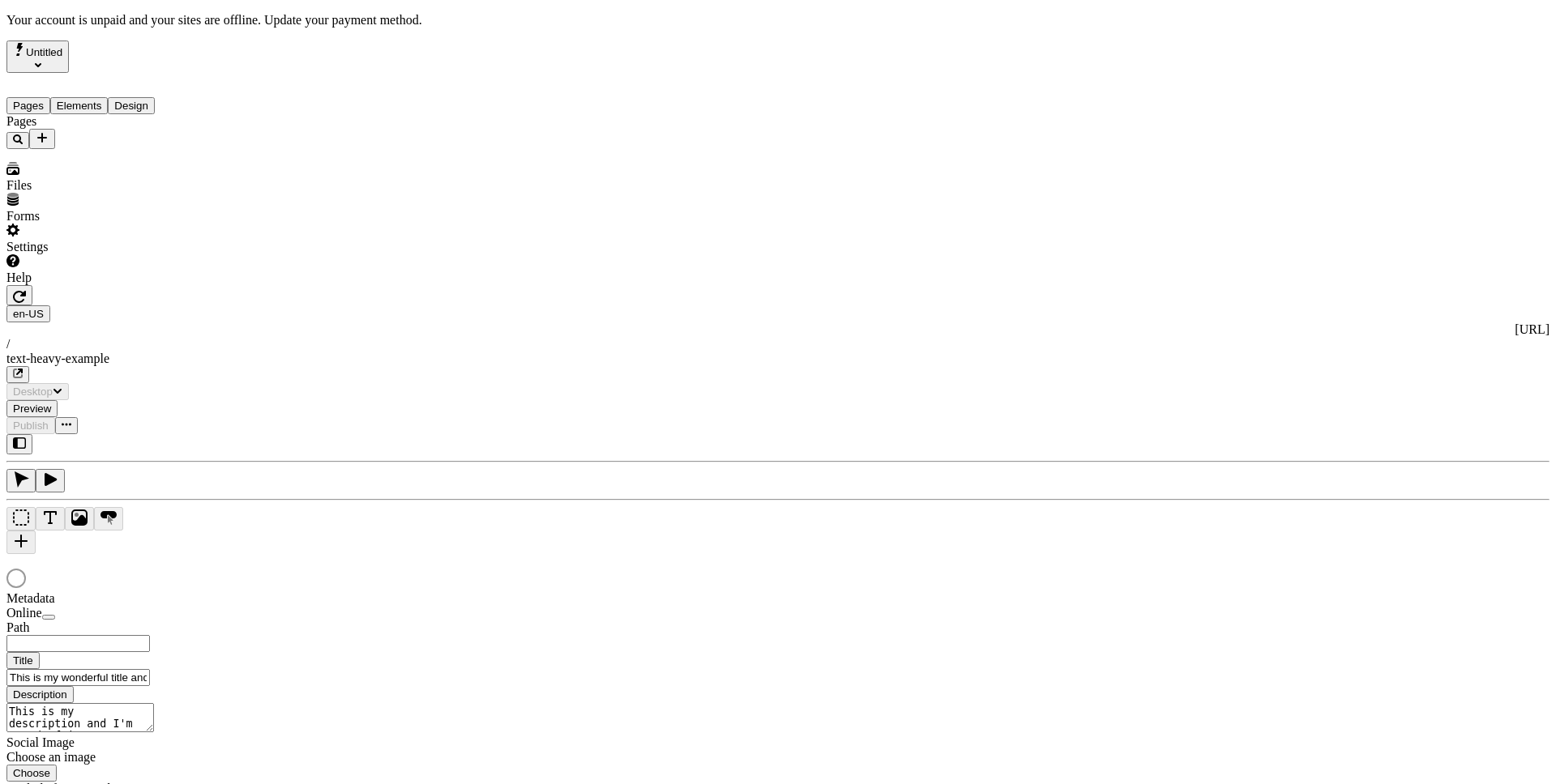
type input "/text-heavy-example"
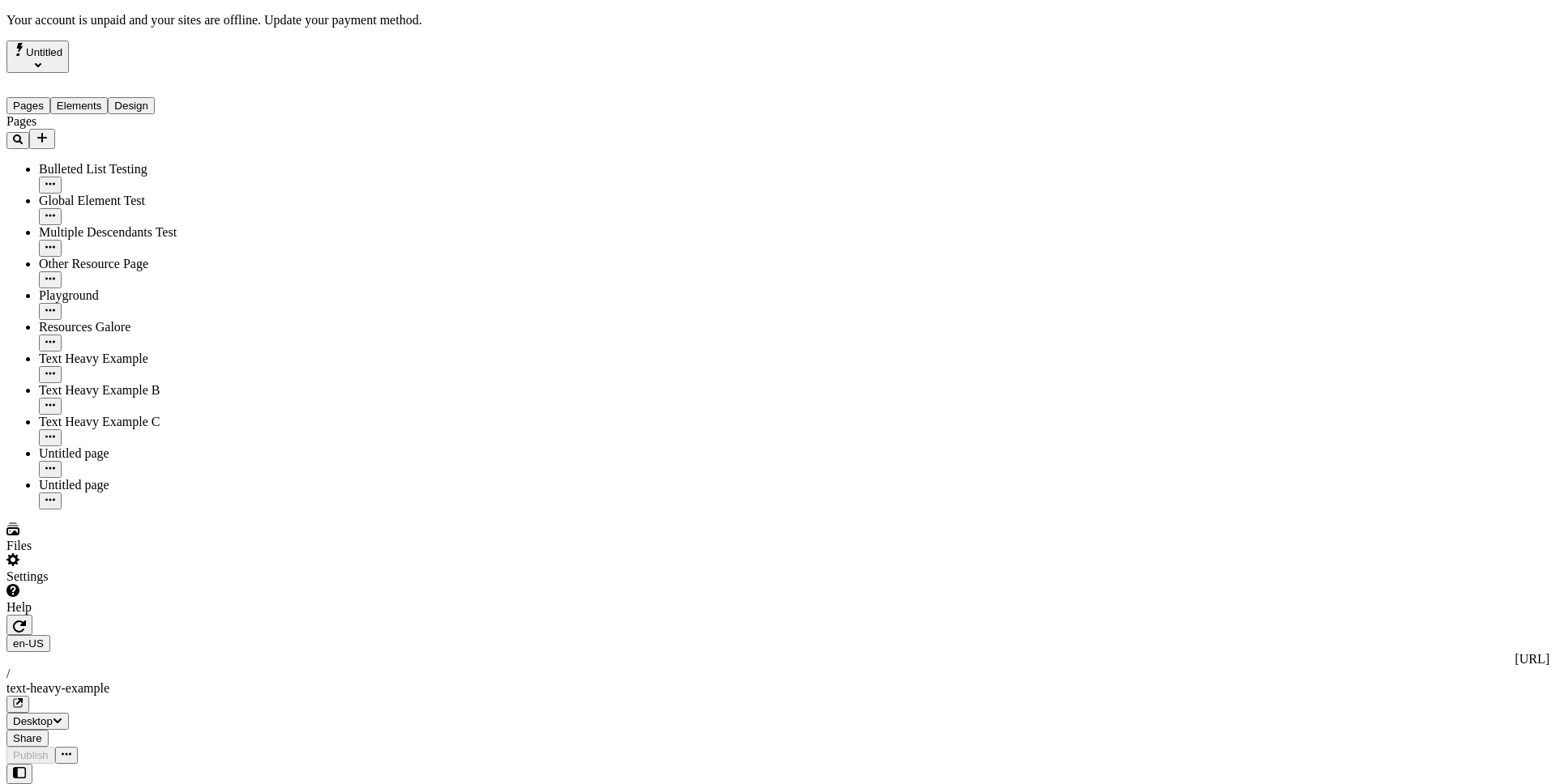
click at [145, 614] on div "Help" at bounding box center [103, 600] width 194 height 31
click at [155, 584] on div "Settings" at bounding box center [103, 569] width 194 height 31
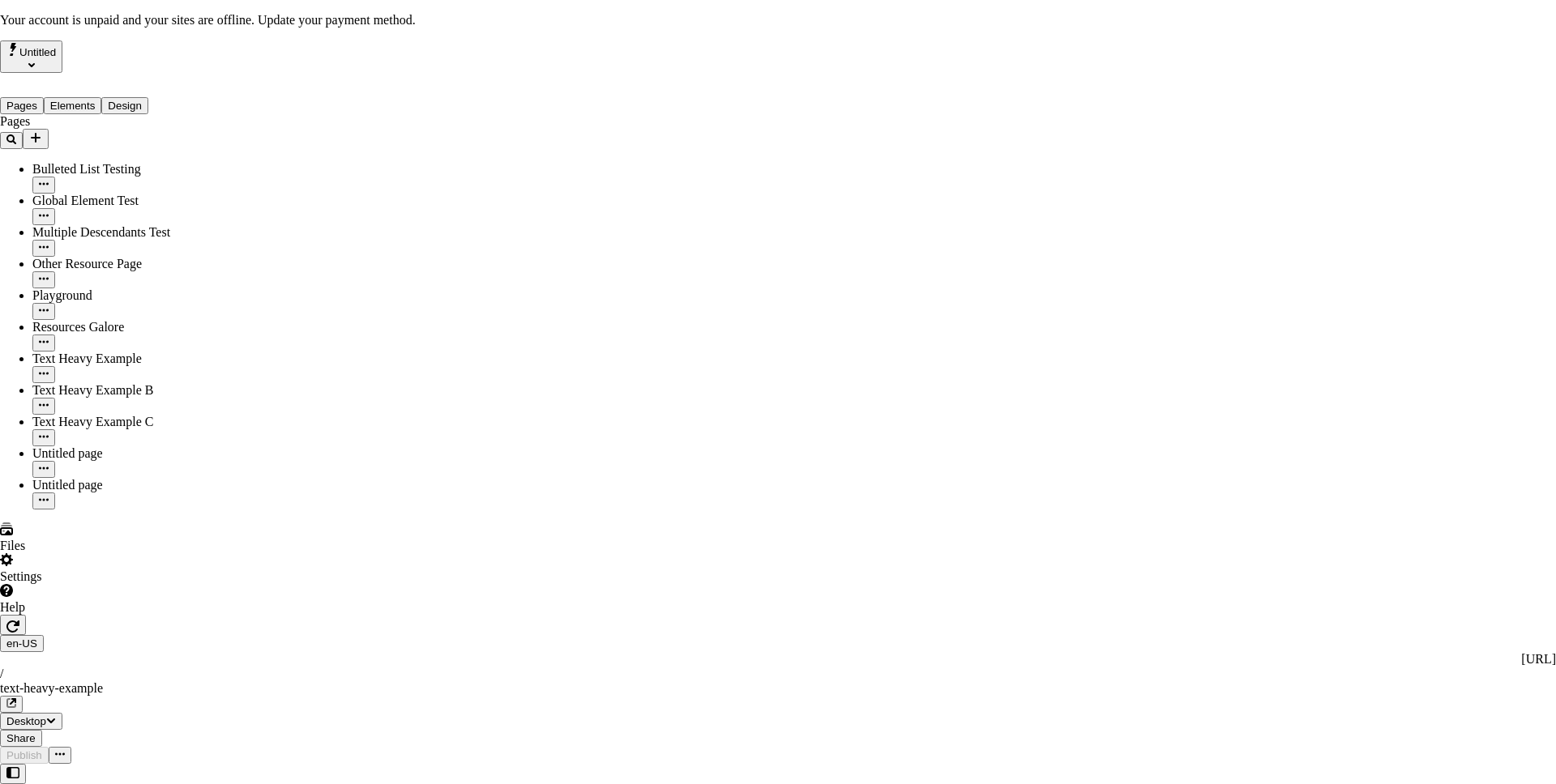
drag, startPoint x: 441, startPoint y: 538, endPoint x: 439, endPoint y: 546, distance: 8.2
